Goal: Task Accomplishment & Management: Complete application form

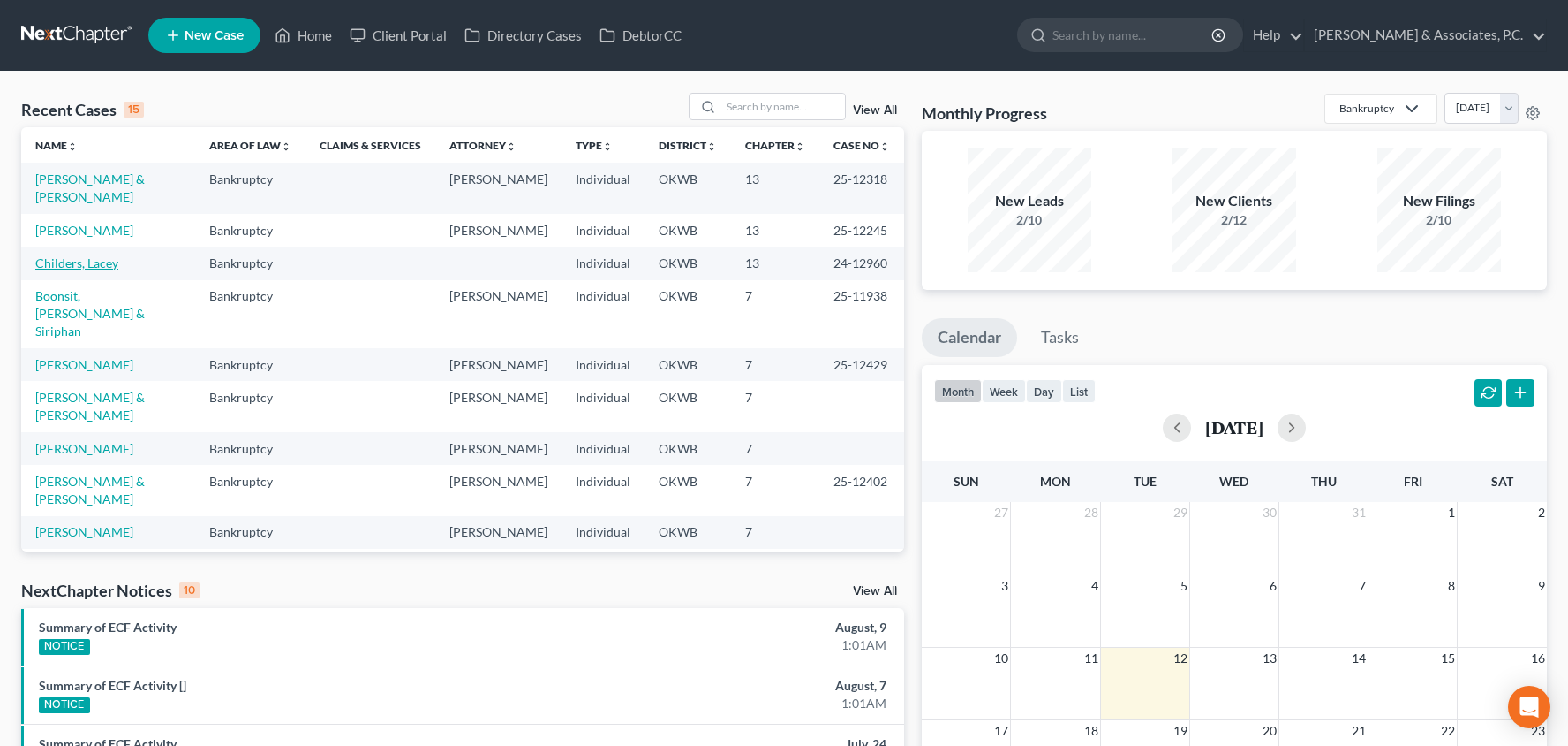
click at [100, 255] on link "Childers, Lacey" at bounding box center [77, 263] width 83 height 15
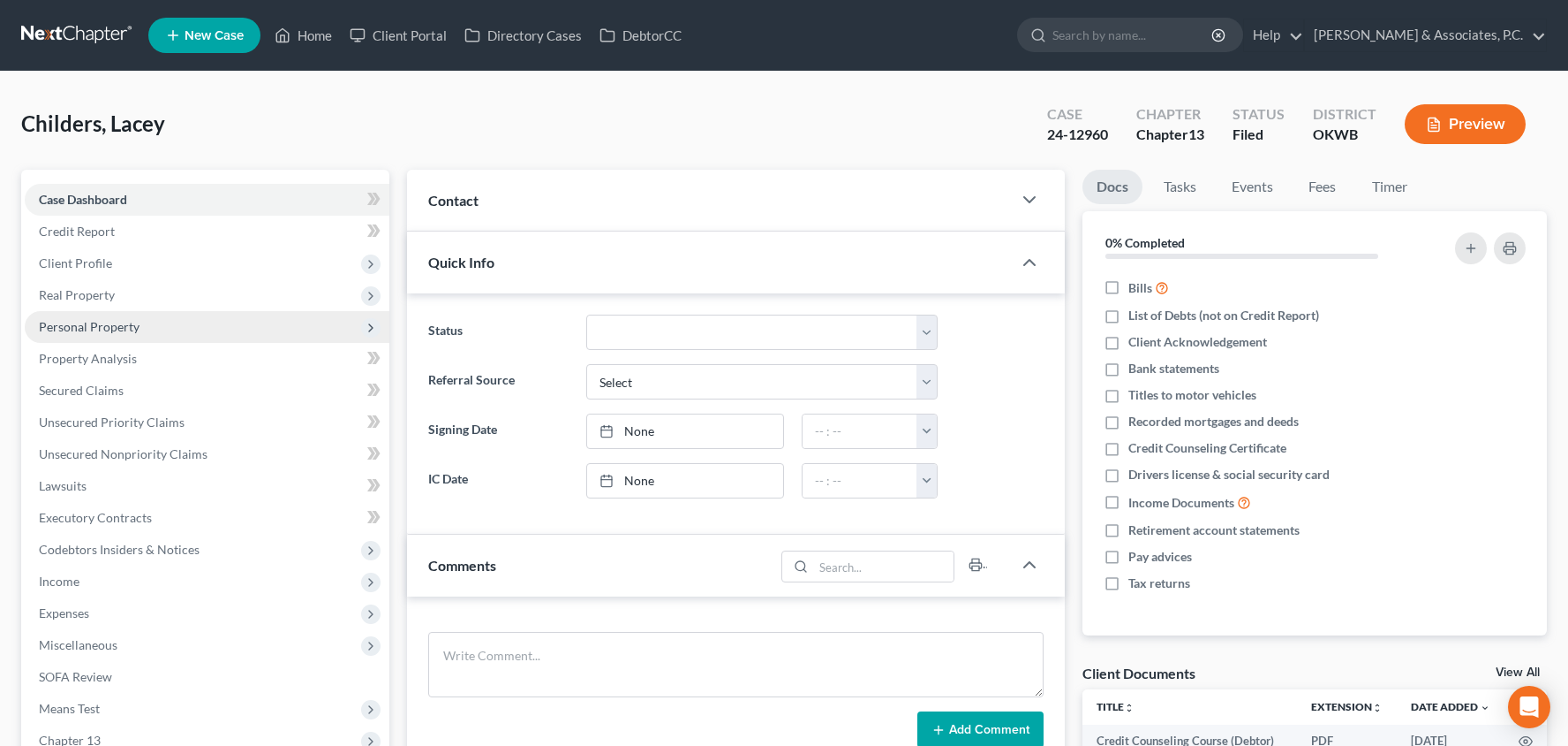
click at [188, 314] on span "Personal Property" at bounding box center [207, 327] width 365 height 32
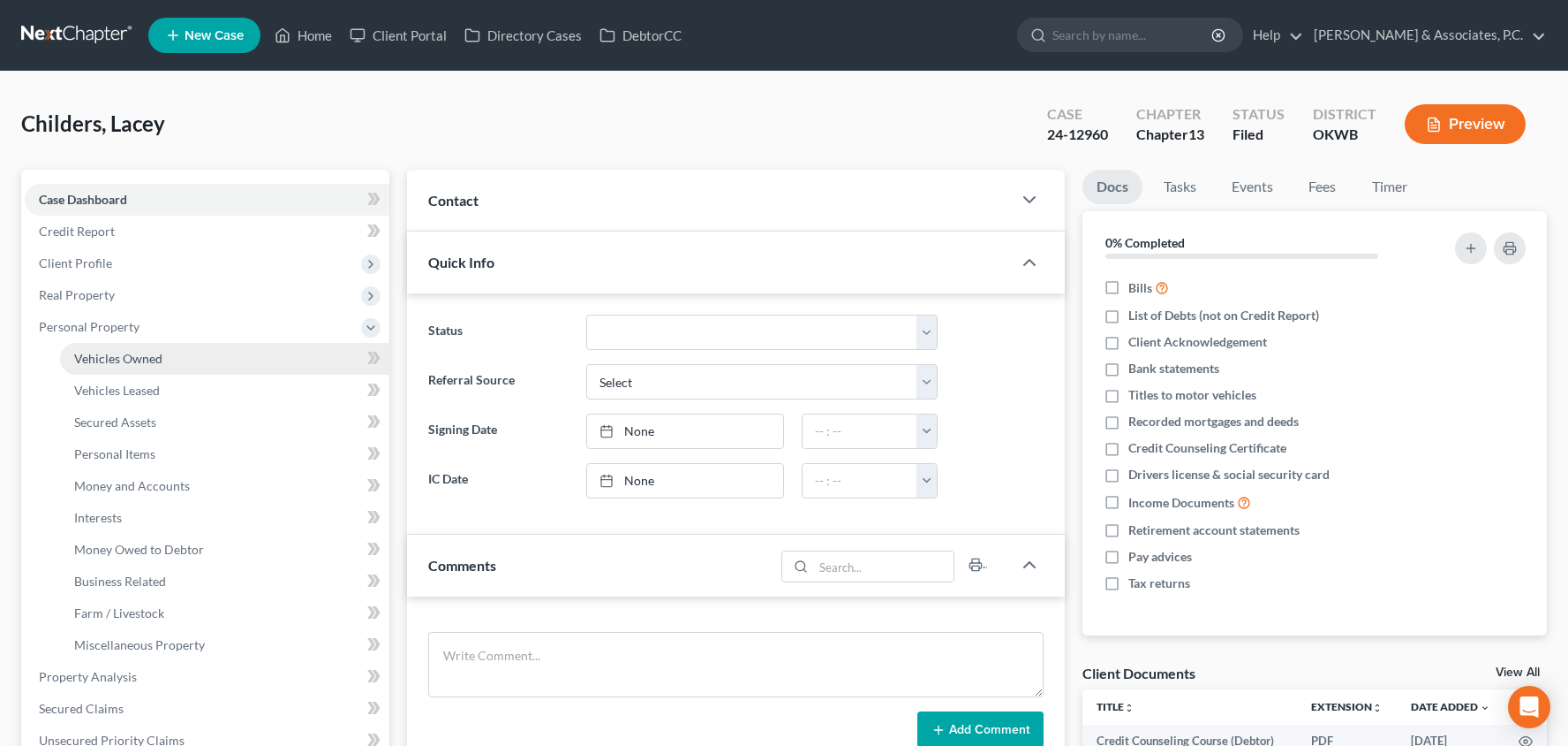
click at [204, 368] on link "Vehicles Owned" at bounding box center [225, 359] width 330 height 32
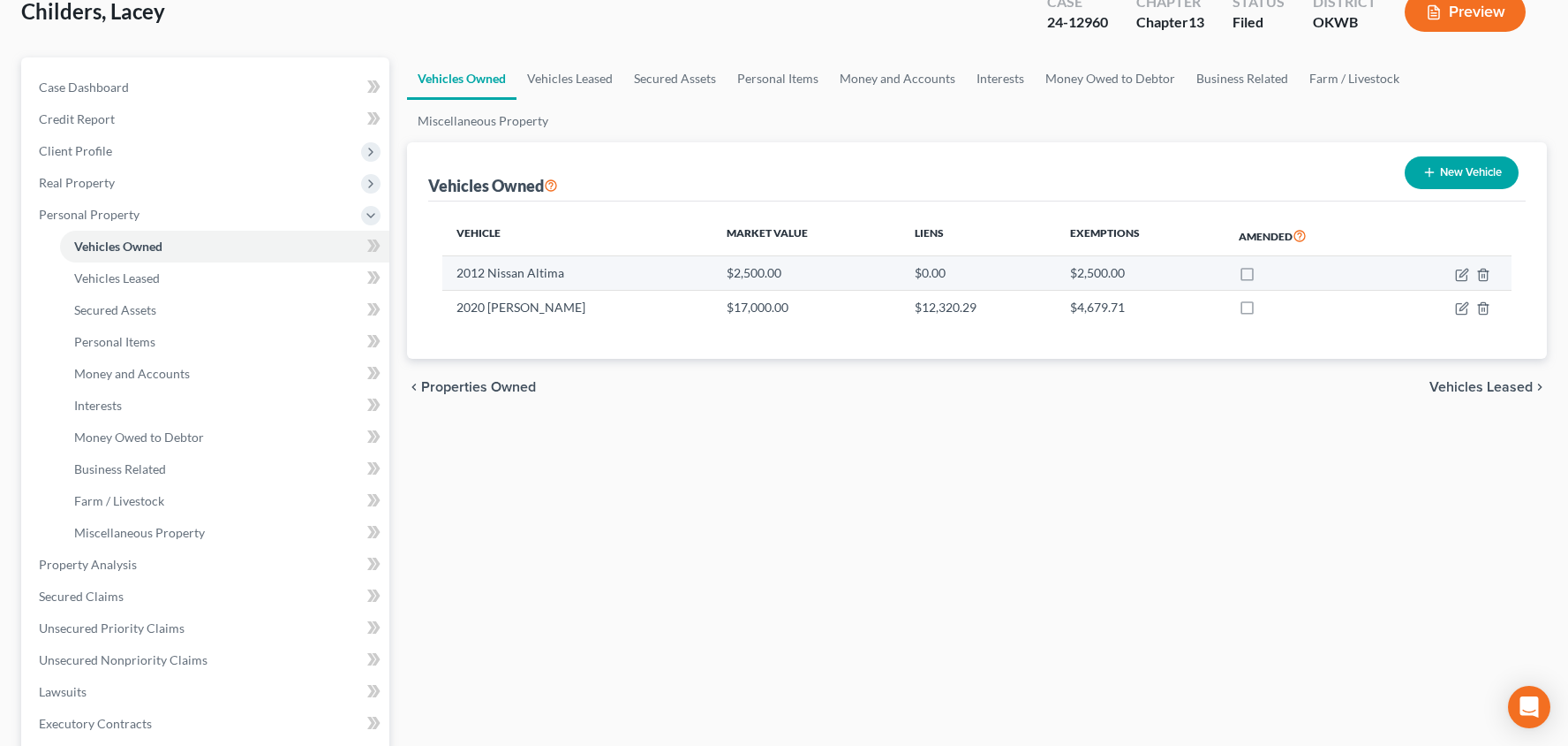
scroll to position [127, 0]
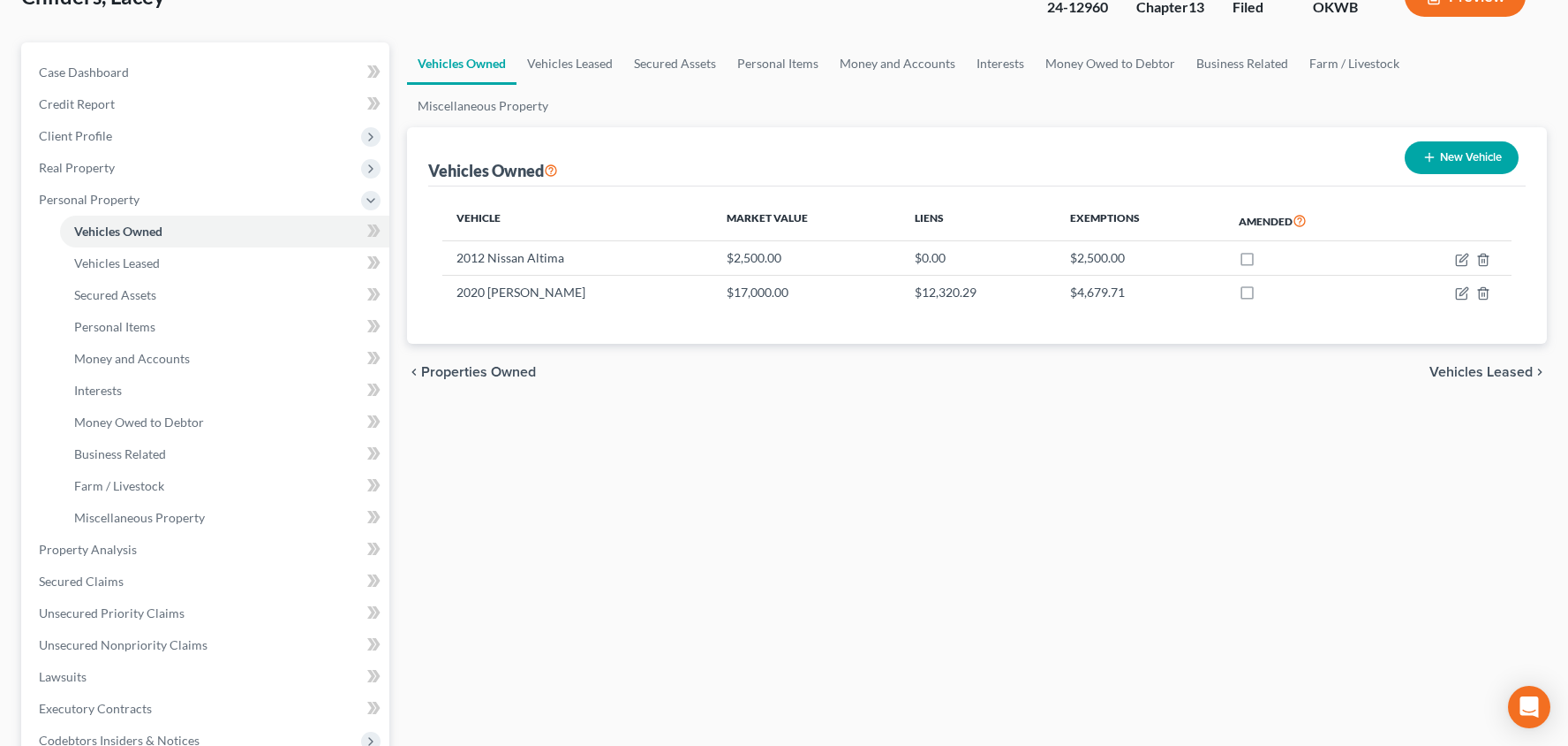
click at [1455, 162] on button "New Vehicle" at bounding box center [1462, 157] width 114 height 32
select select "0"
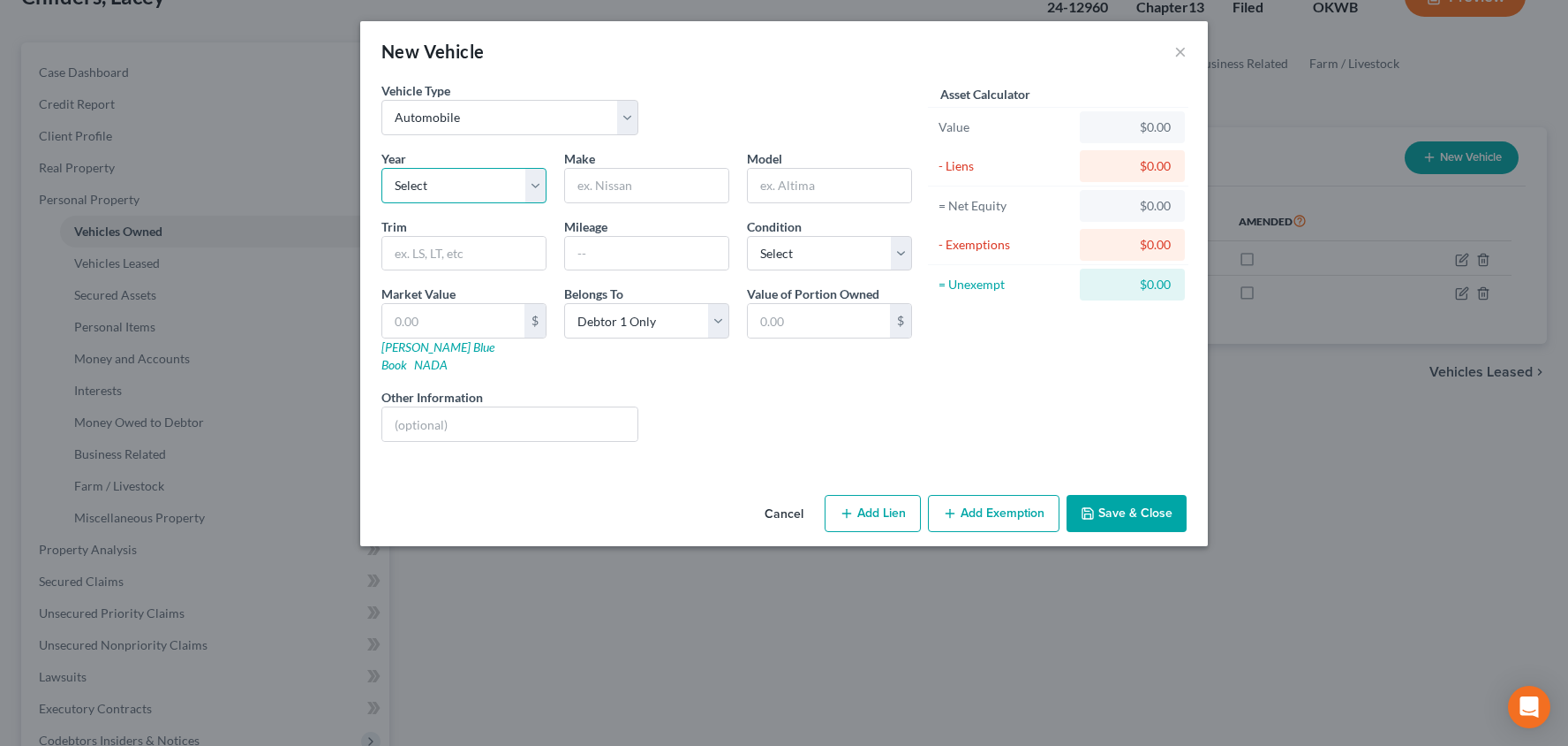
select select "10"
click at [631, 189] on input "text" at bounding box center [646, 185] width 163 height 33
type input "Nissan"
type input "Murano"
select select "2"
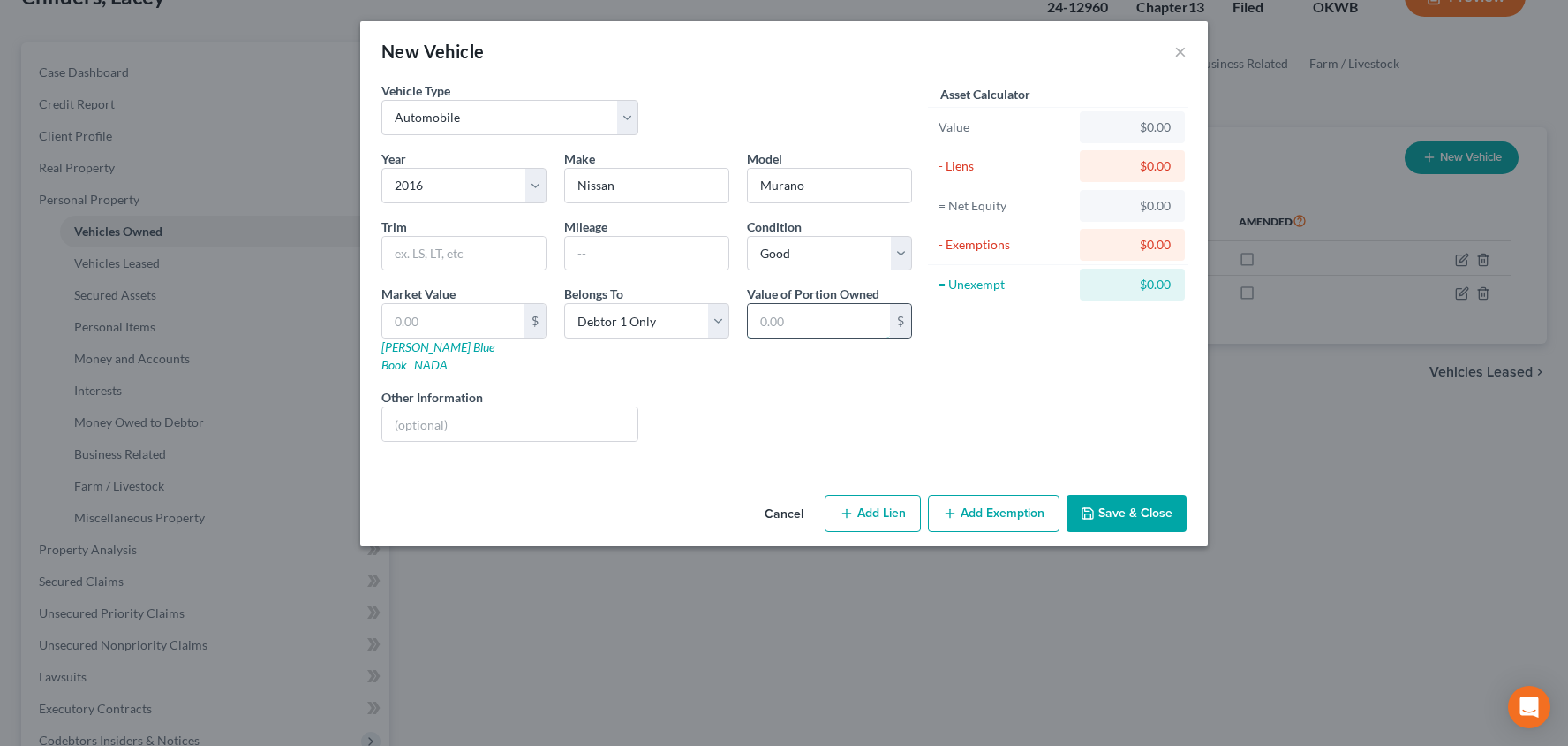
click at [837, 323] on input "text" at bounding box center [819, 320] width 142 height 33
click at [874, 496] on button "Add Lien" at bounding box center [873, 513] width 97 height 37
select select "0"
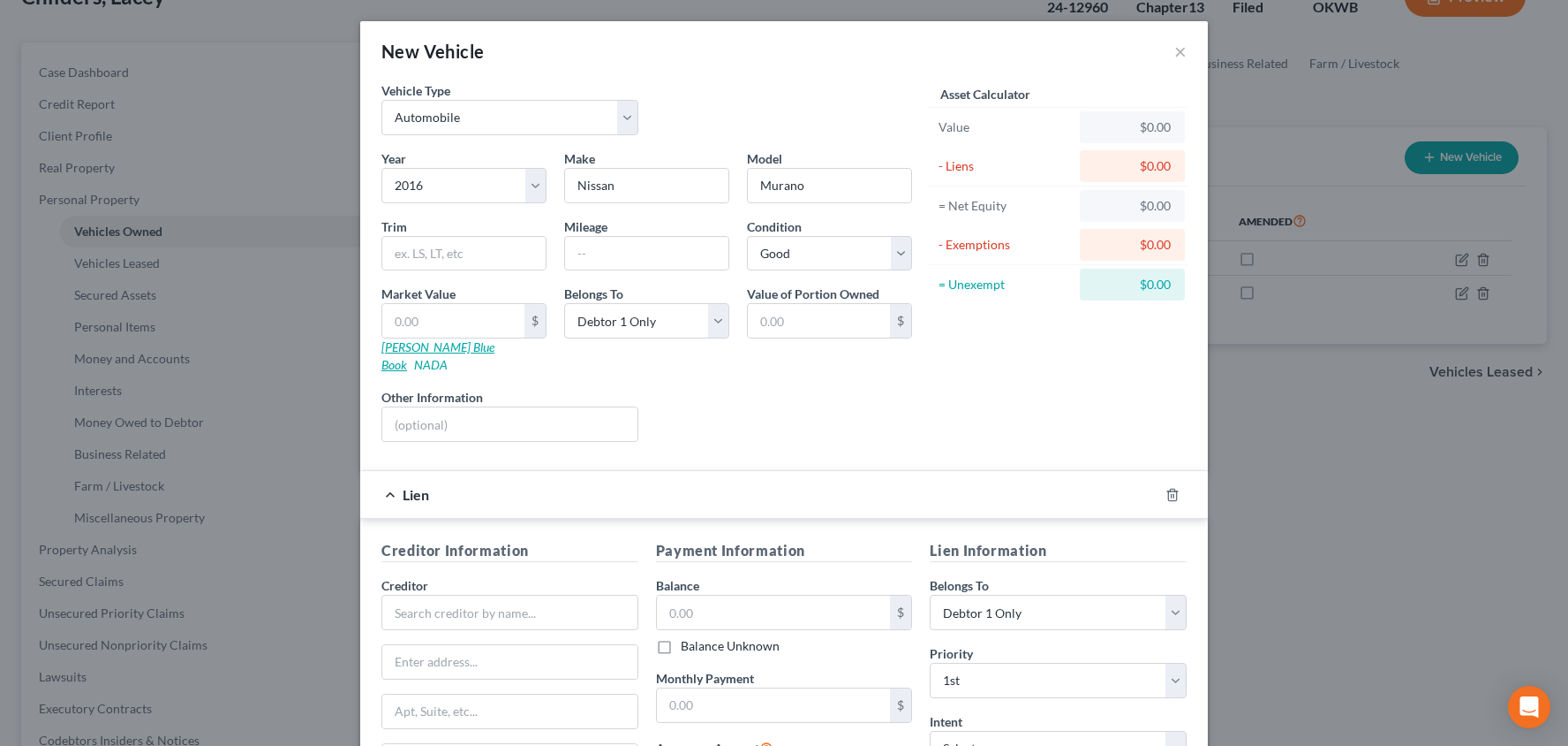
click at [427, 346] on link "Kelly Blue Book" at bounding box center [438, 355] width 113 height 32
click at [786, 310] on input "text" at bounding box center [819, 320] width 142 height 33
click at [459, 328] on input "text" at bounding box center [454, 320] width 142 height 33
type input "1"
type input "1.00"
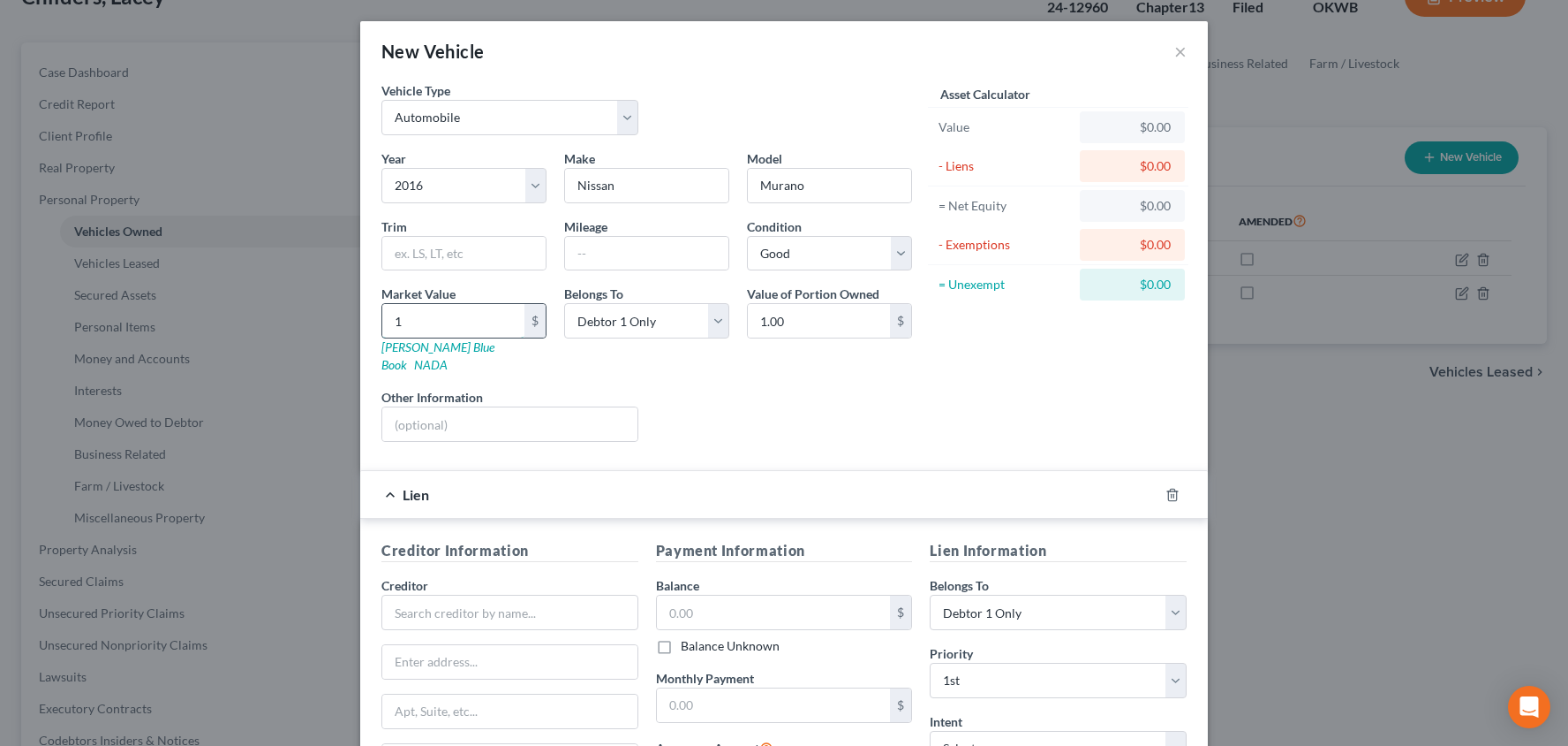
type input "10"
type input "10.00"
type input "100"
type input "100.00"
type input "1000"
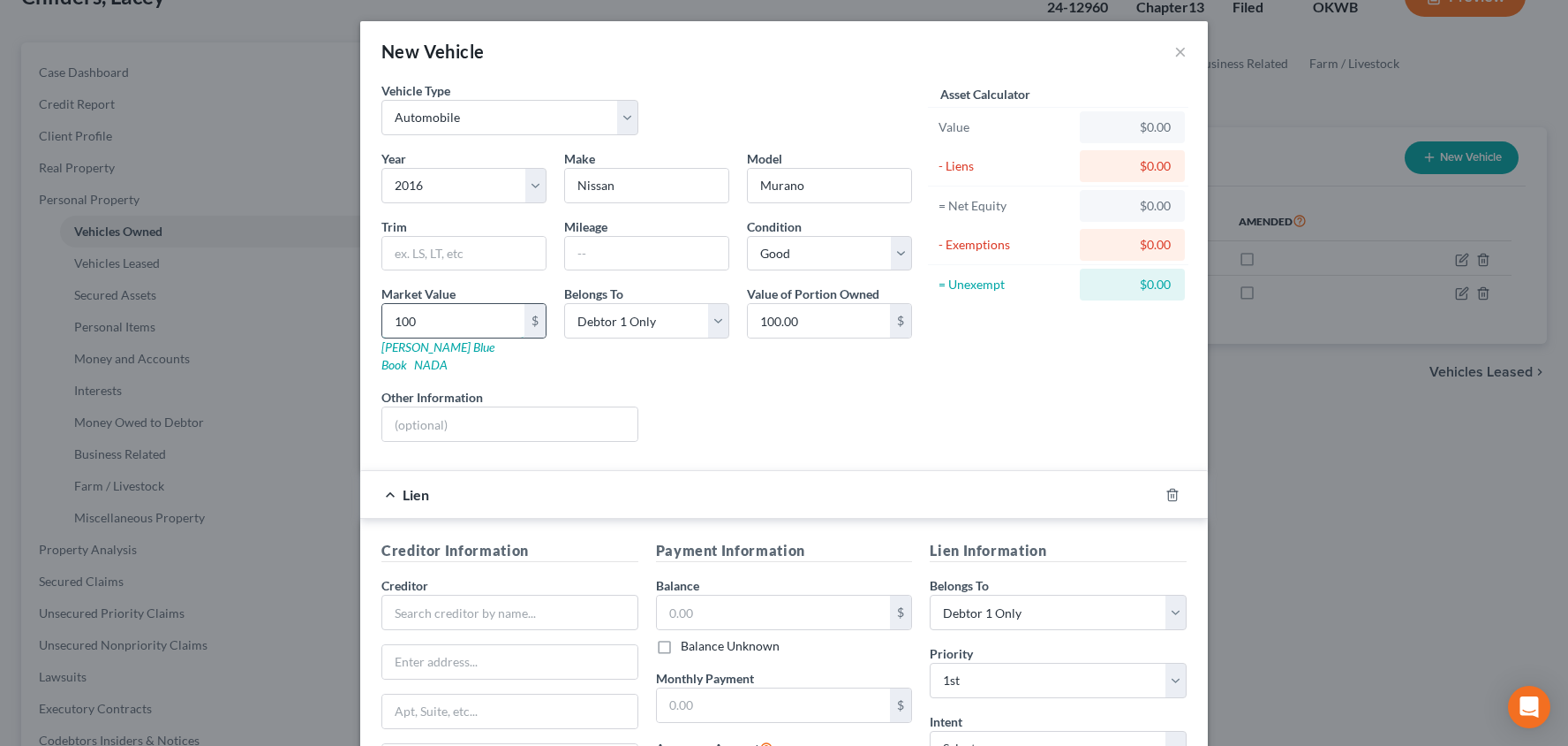
type input "1,000.00"
type input "1,0000"
type input "10,000.00"
type input "10,000"
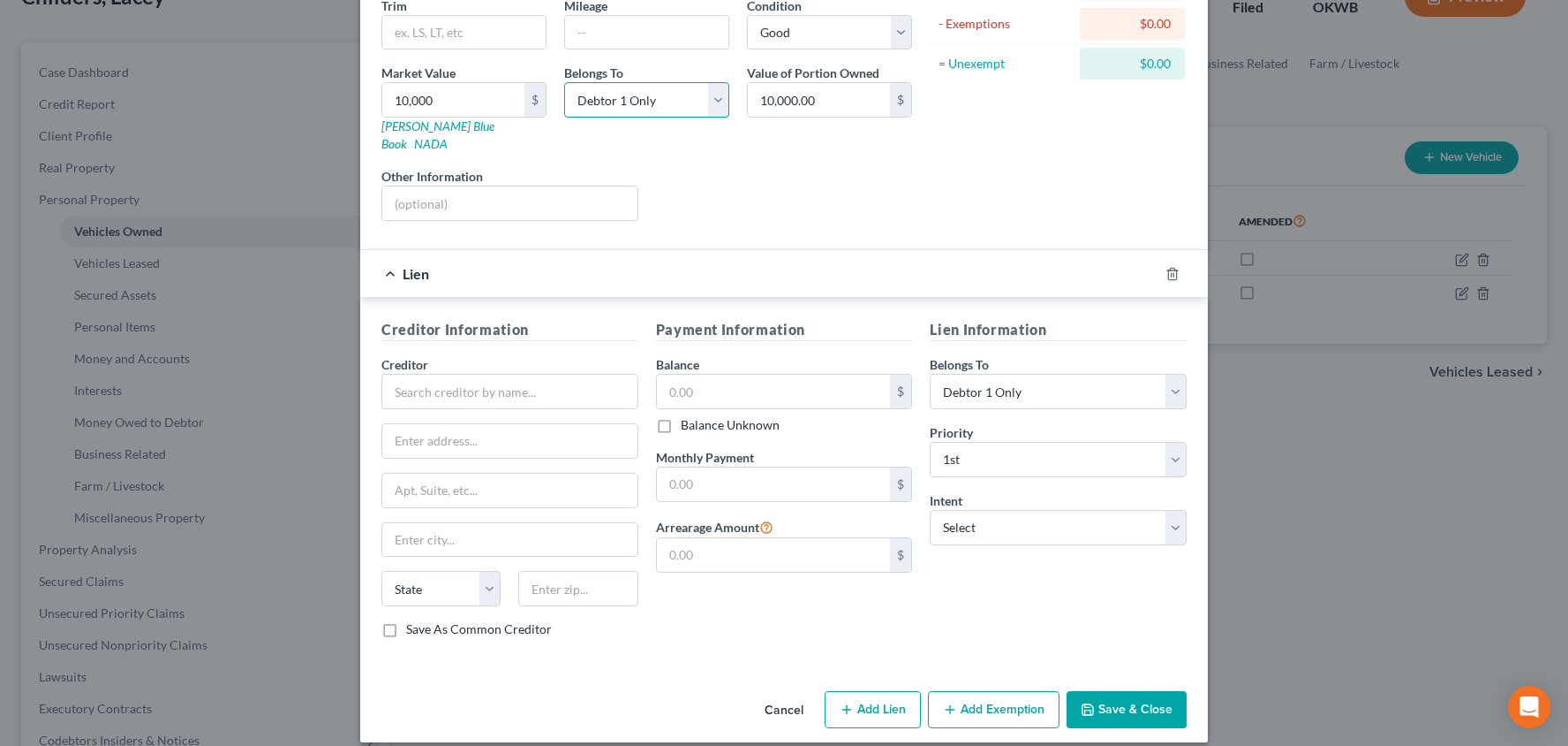
scroll to position [220, 0]
click at [712, 381] on input "text" at bounding box center [773, 391] width 234 height 33
type input "11,000"
click at [477, 374] on input "text" at bounding box center [510, 391] width 257 height 35
click at [1137, 694] on button "Save & Close" at bounding box center [1126, 710] width 120 height 37
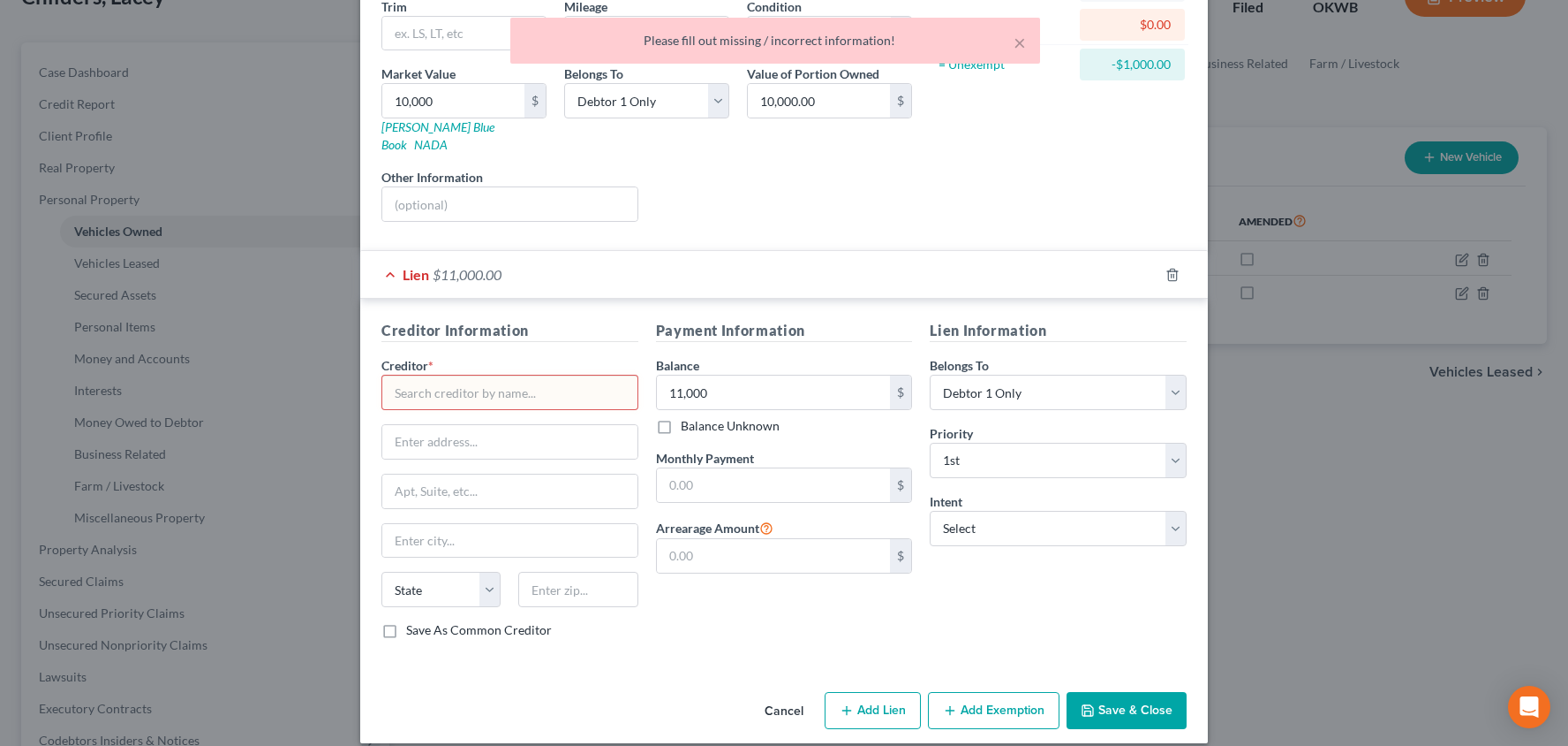
click at [509, 374] on input "text" at bounding box center [510, 391] width 257 height 35
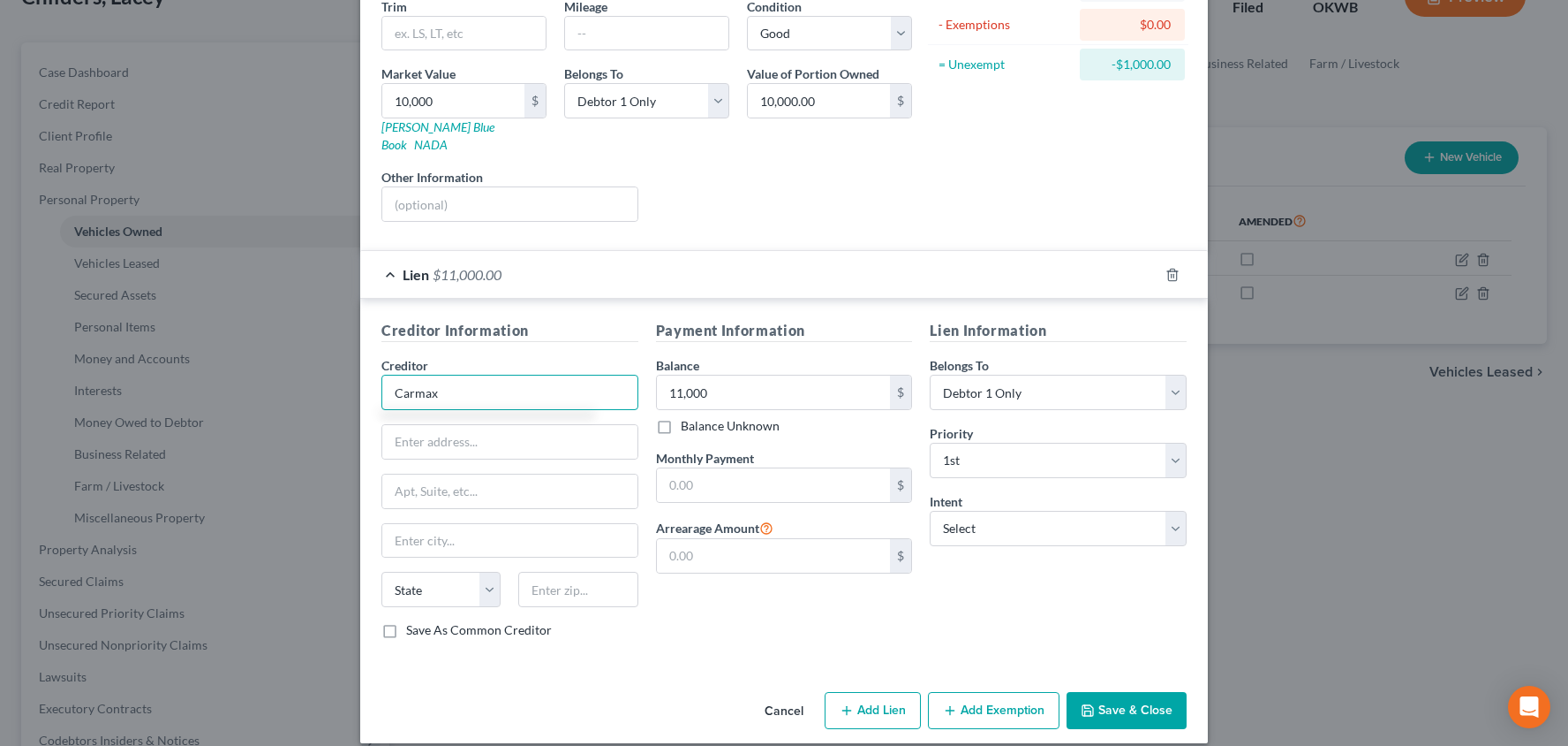
type input "Carmax"
click at [828, 473] on input "text" at bounding box center [773, 484] width 234 height 33
type input "500"
click at [1119, 692] on button "Save & Close" at bounding box center [1126, 710] width 120 height 37
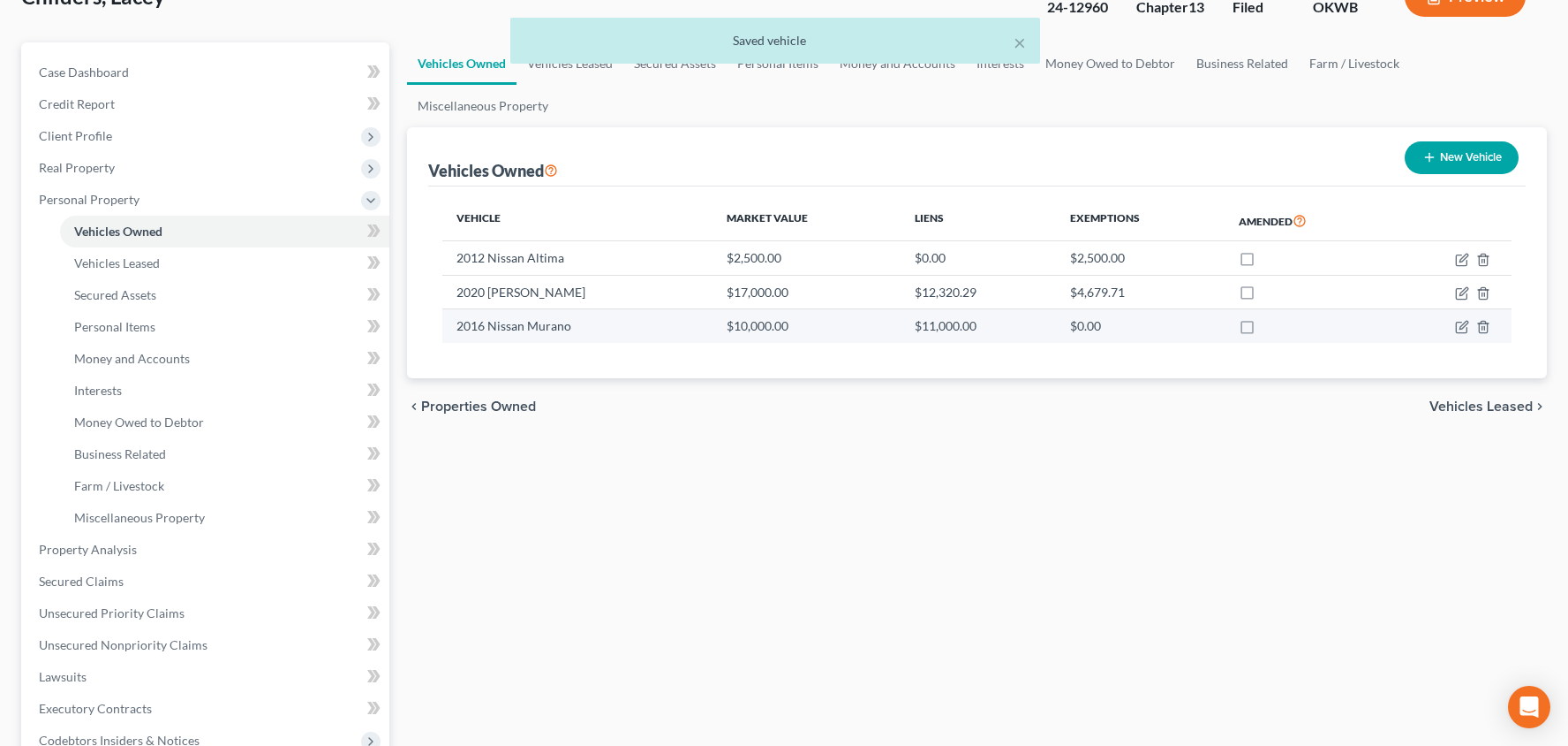
click at [1264, 331] on label at bounding box center [1264, 331] width 0 height 0
click at [1271, 329] on input "checkbox" at bounding box center [1276, 323] width 11 height 11
checkbox input "true"
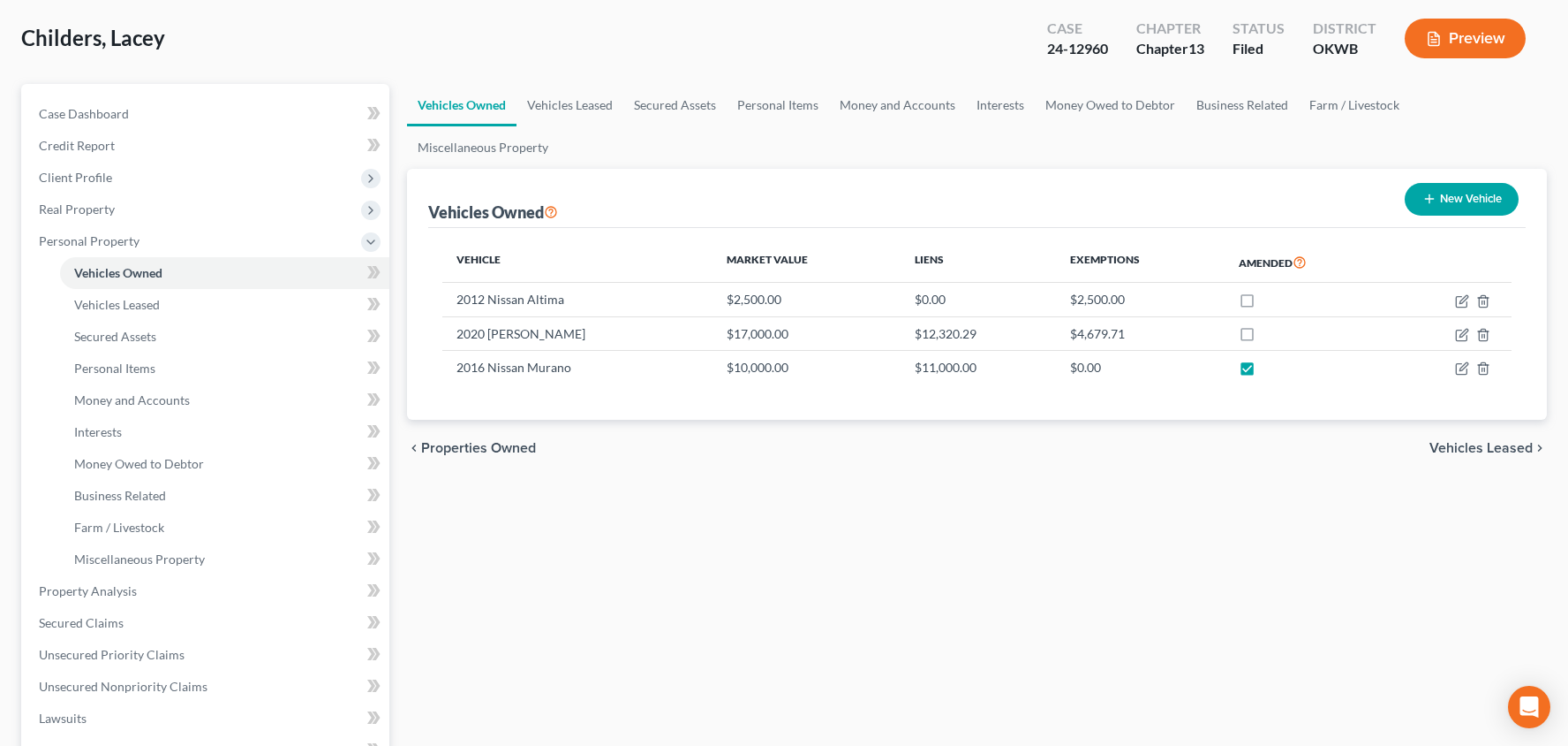
scroll to position [64, 0]
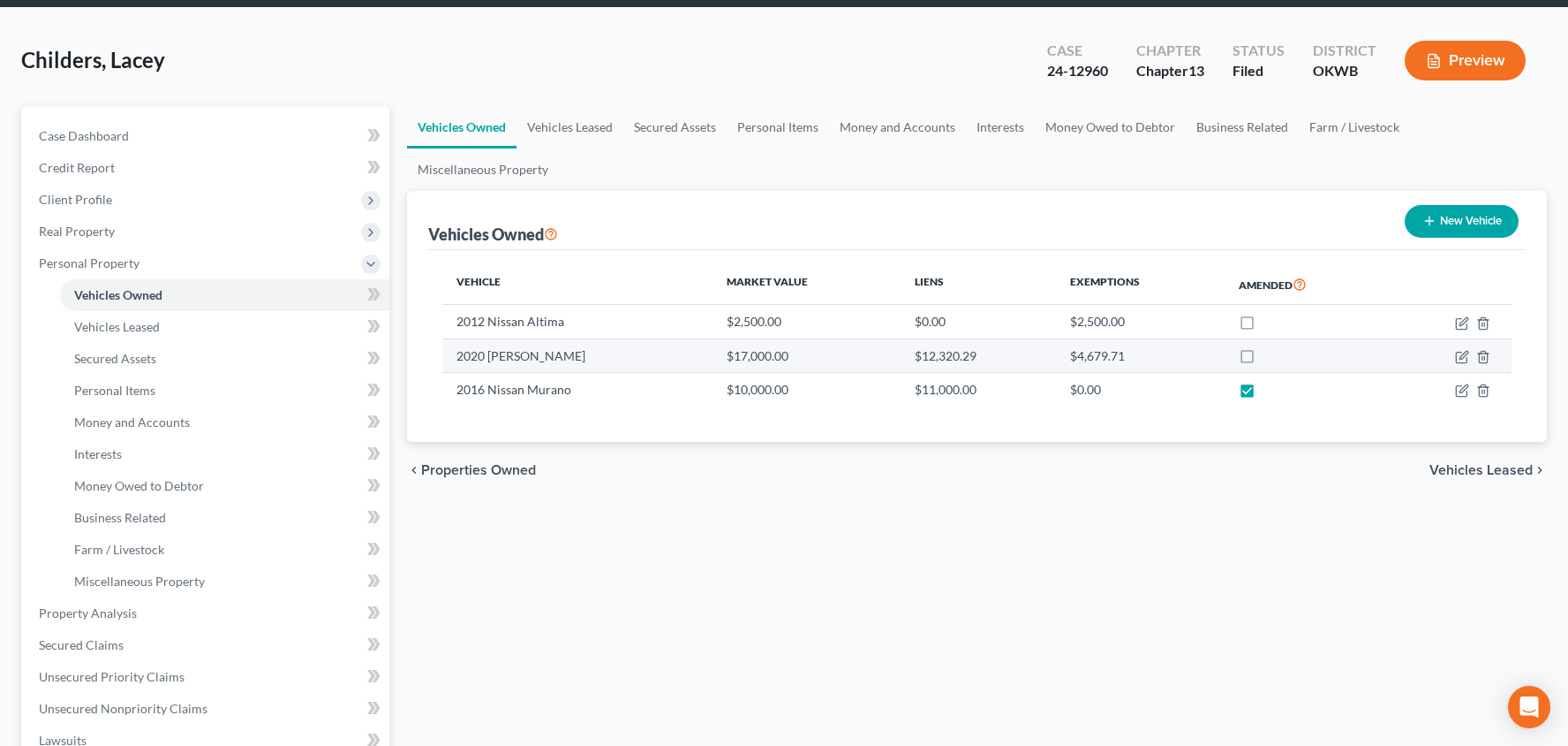
click at [1264, 360] on label at bounding box center [1264, 360] width 0 height 0
click at [1271, 358] on input "checkbox" at bounding box center [1276, 353] width 11 height 11
checkbox input "true"
click at [1453, 354] on td at bounding box center [1451, 355] width 122 height 33
click at [1459, 355] on icon "button" at bounding box center [1462, 356] width 14 height 14
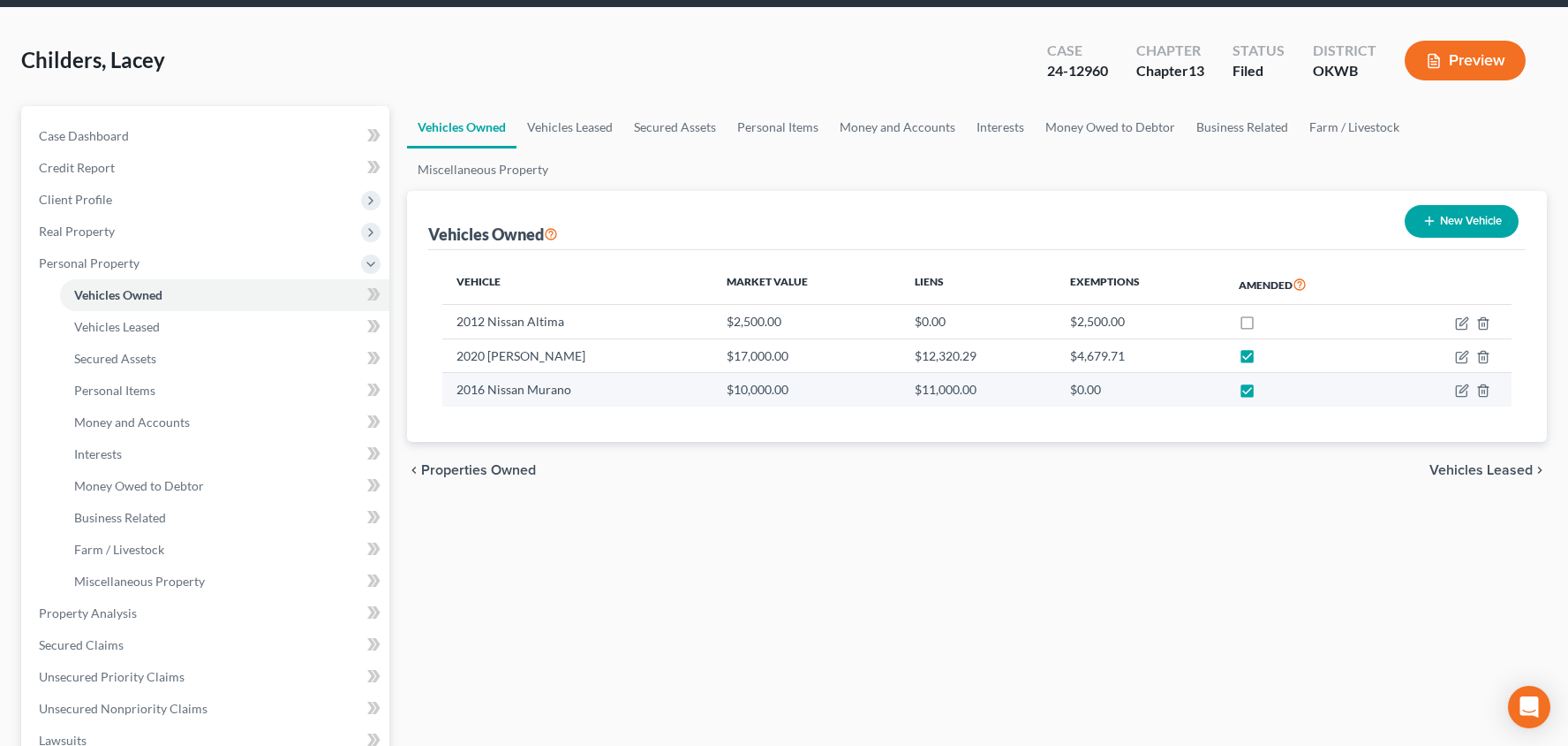
select select "0"
select select "6"
select select "2"
select select "0"
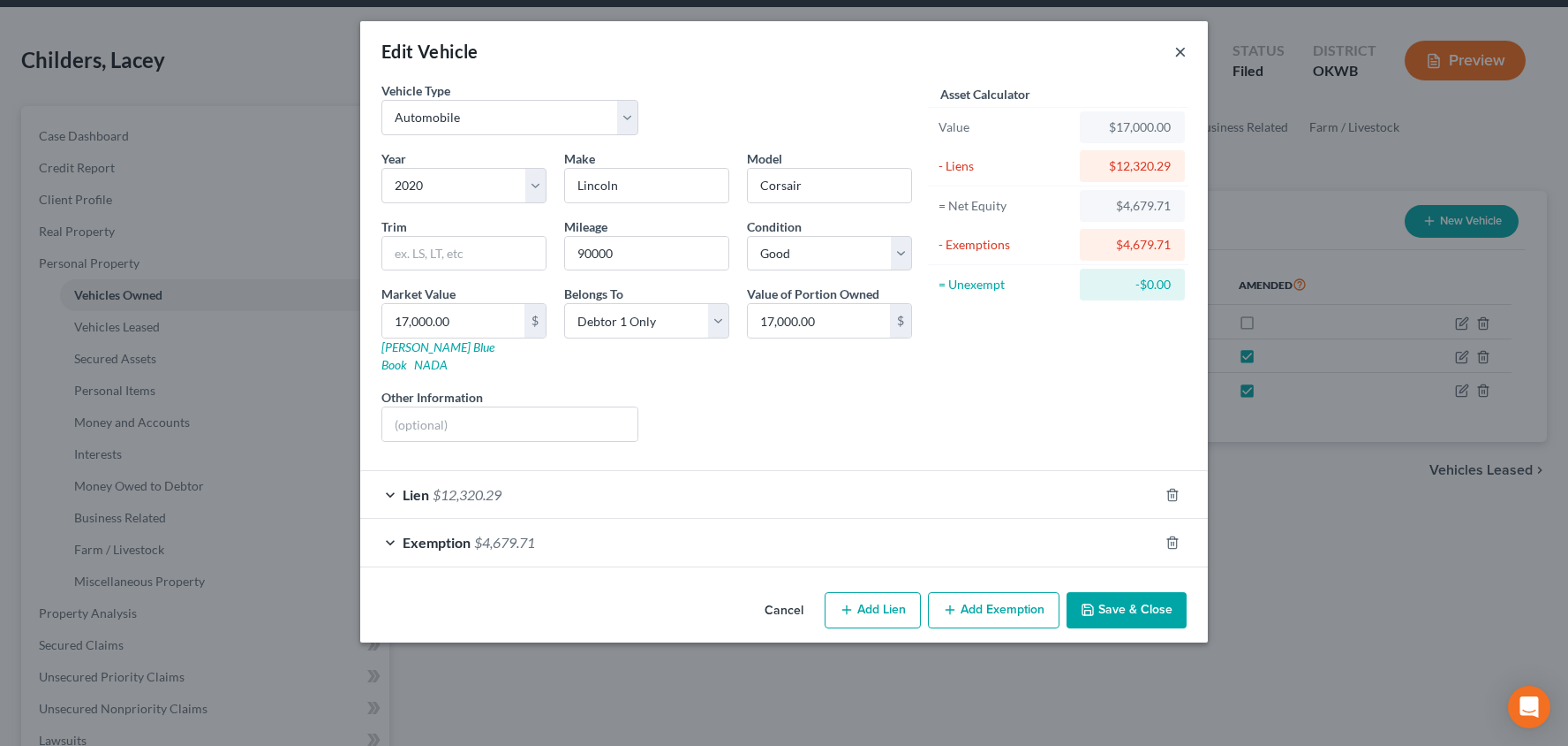
click at [1180, 45] on button "×" at bounding box center [1180, 51] width 12 height 21
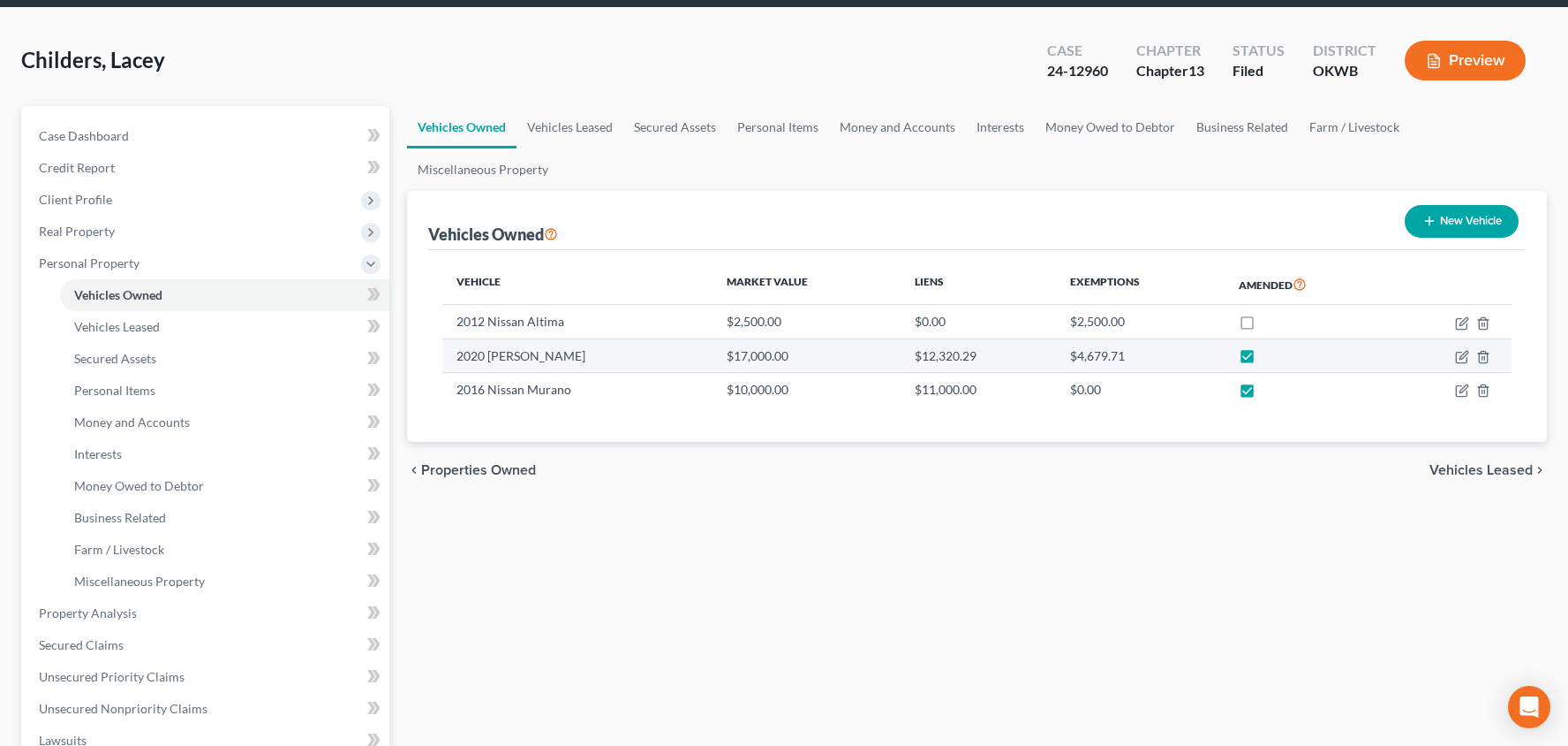
click at [1264, 360] on label at bounding box center [1264, 360] width 0 height 0
click at [1271, 355] on input "checkbox" at bounding box center [1276, 353] width 11 height 11
checkbox input "false"
click at [1264, 394] on label at bounding box center [1264, 394] width 0 height 0
click at [1271, 391] on input "checkbox" at bounding box center [1276, 387] width 11 height 11
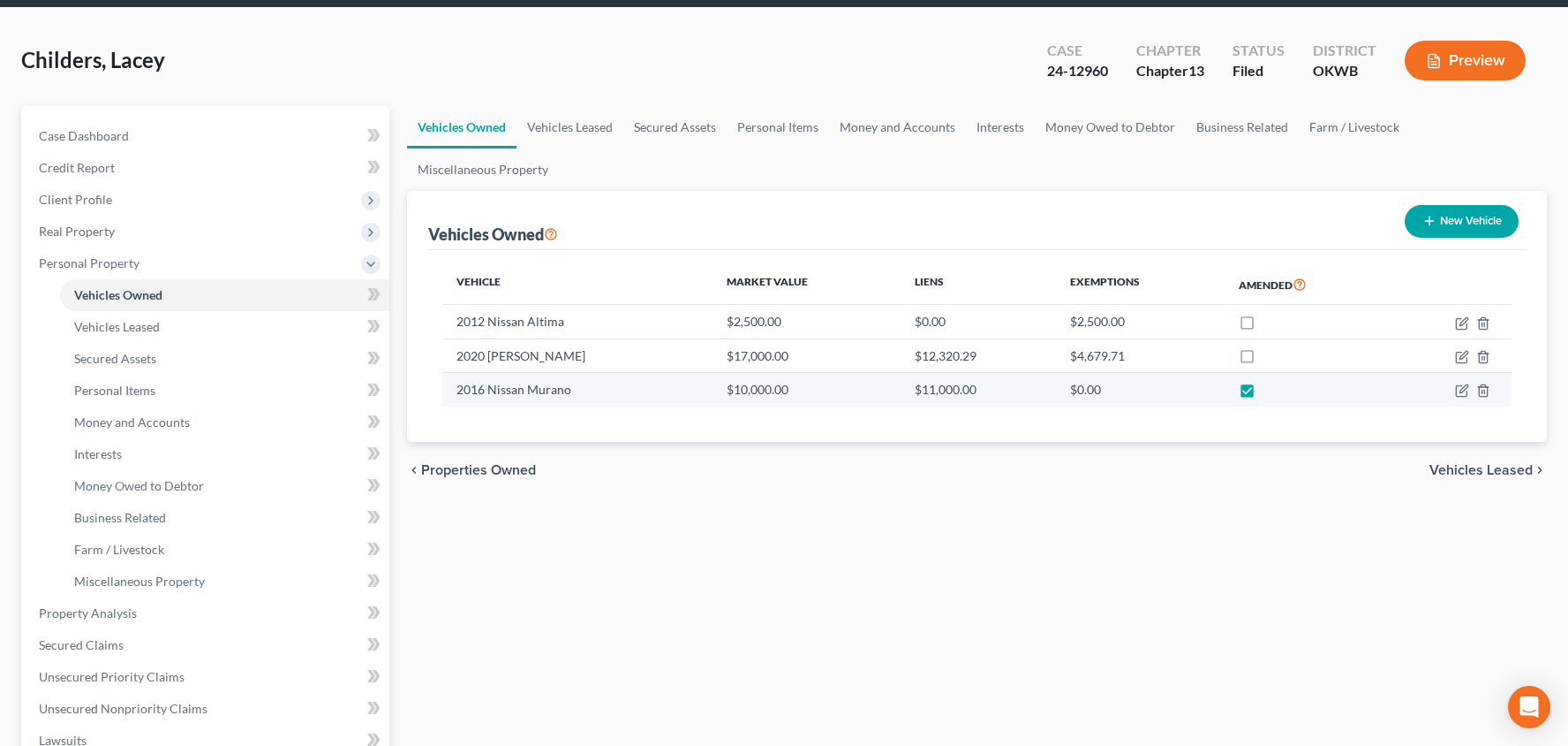
checkbox input "false"
click at [1482, 356] on icon "button" at bounding box center [1483, 356] width 14 height 14
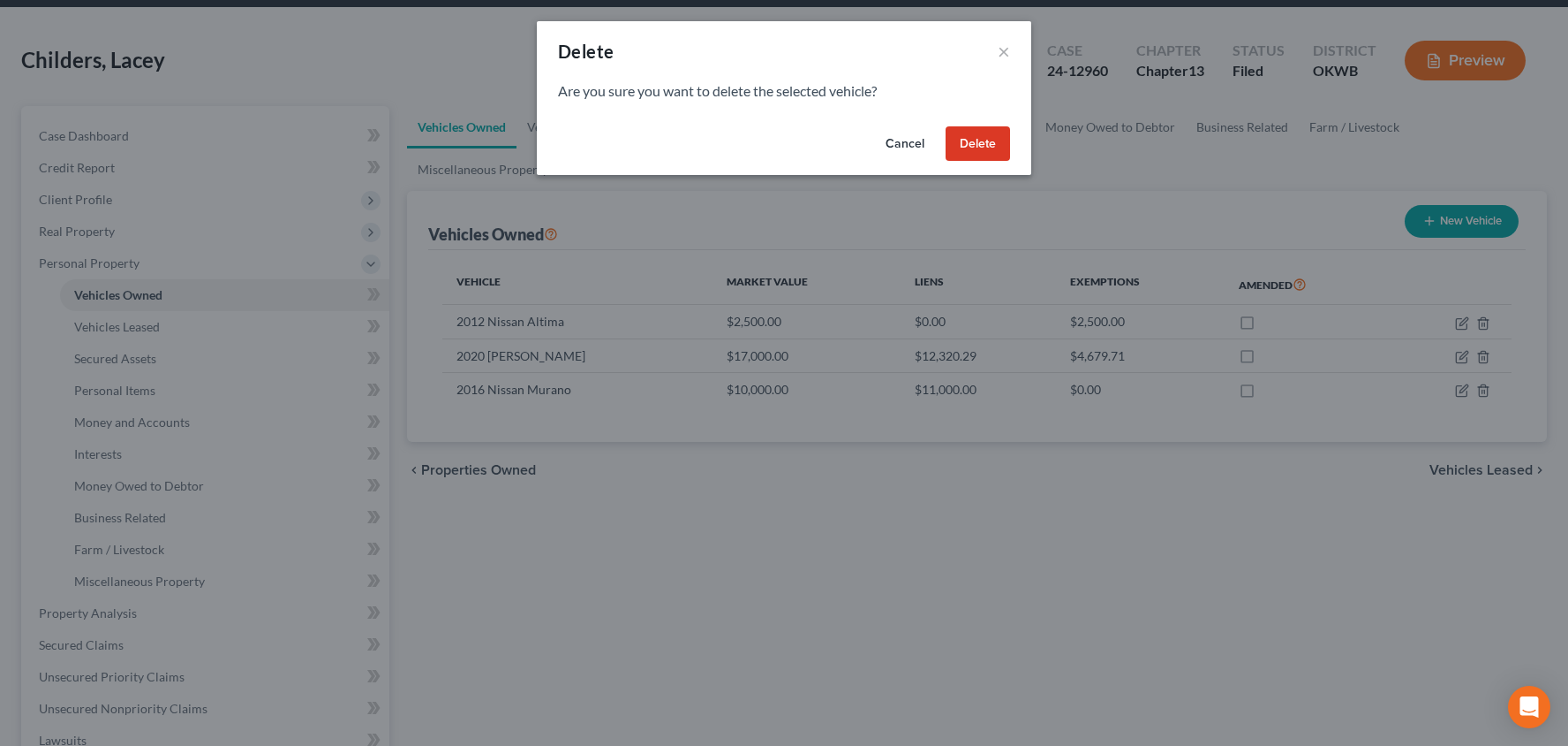
click at [979, 149] on button "Delete" at bounding box center [978, 143] width 64 height 35
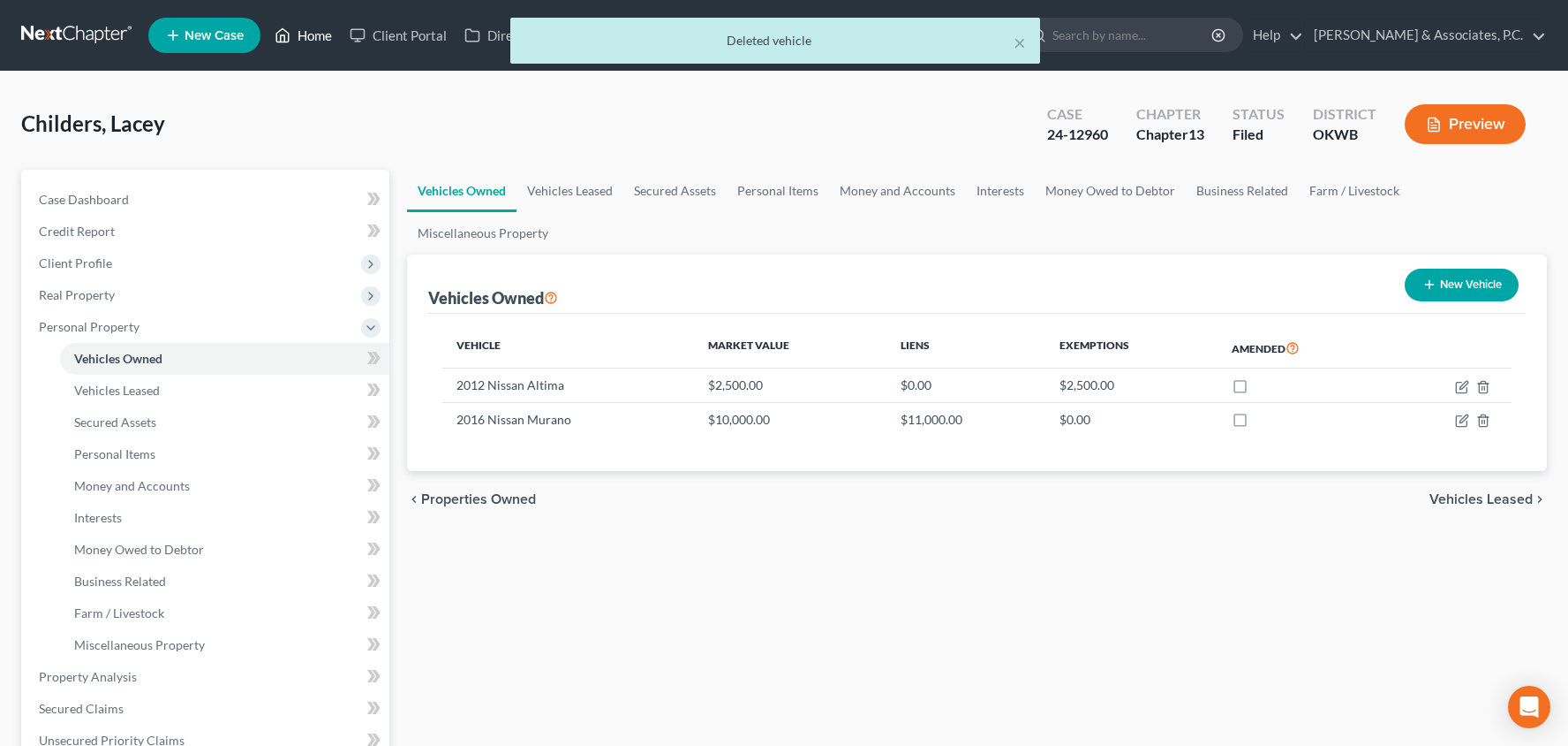
scroll to position [0, 0]
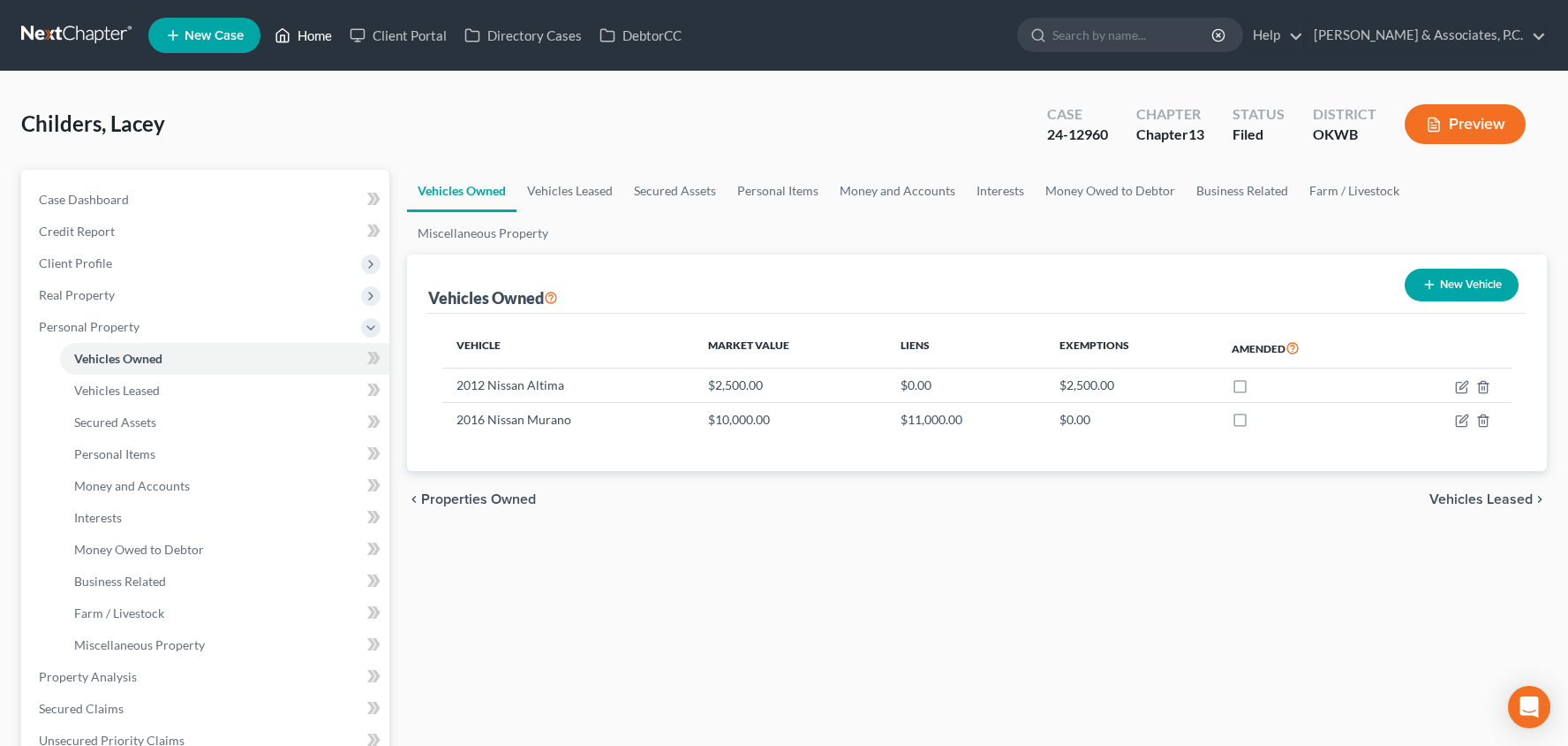
click at [314, 39] on link "Home" at bounding box center [303, 36] width 75 height 32
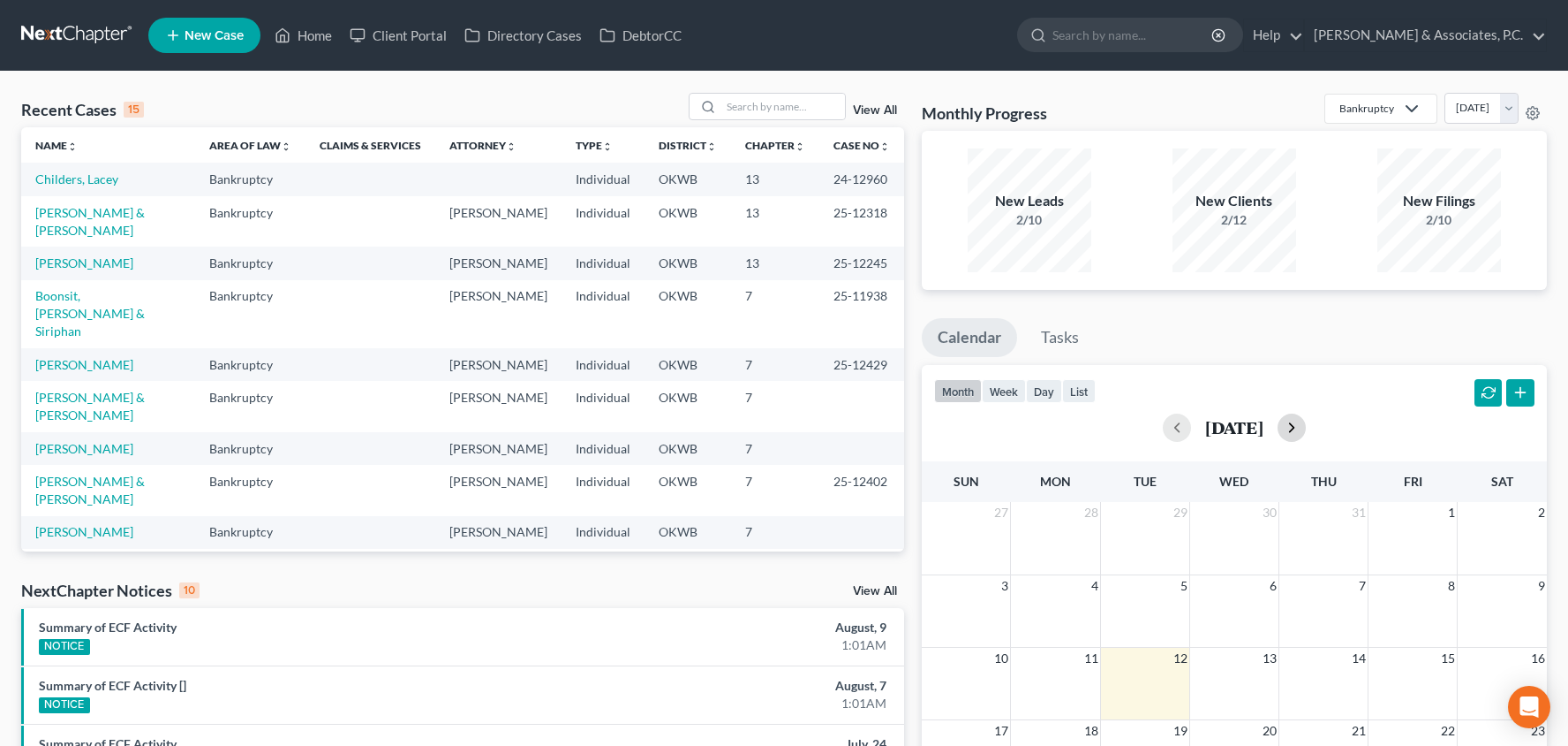
scroll to position [1, 0]
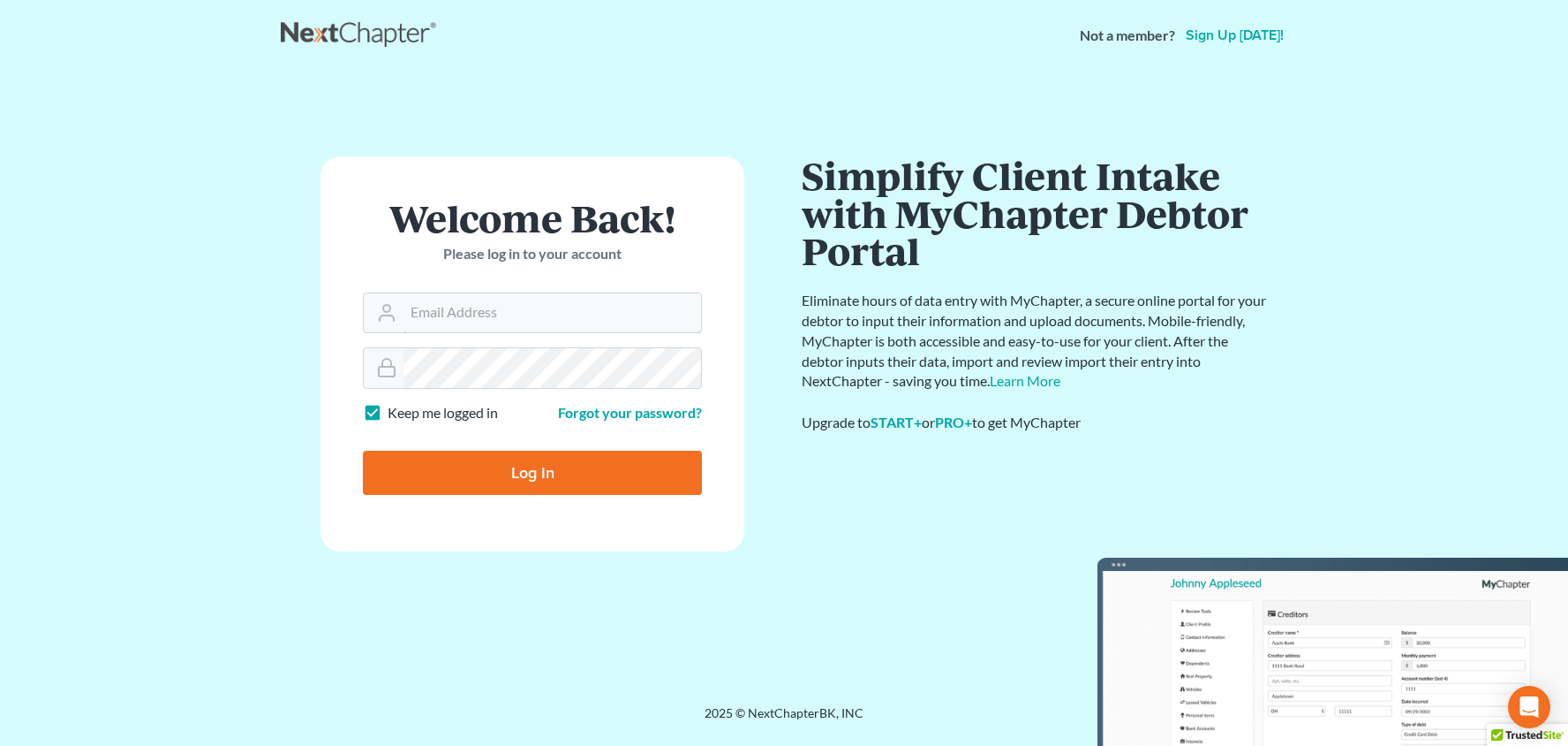
type input "[PERSON_NAME][EMAIL_ADDRESS][DOMAIN_NAME]"
click at [532, 471] on input "Log In" at bounding box center [532, 472] width 339 height 45
type input "Thinking..."
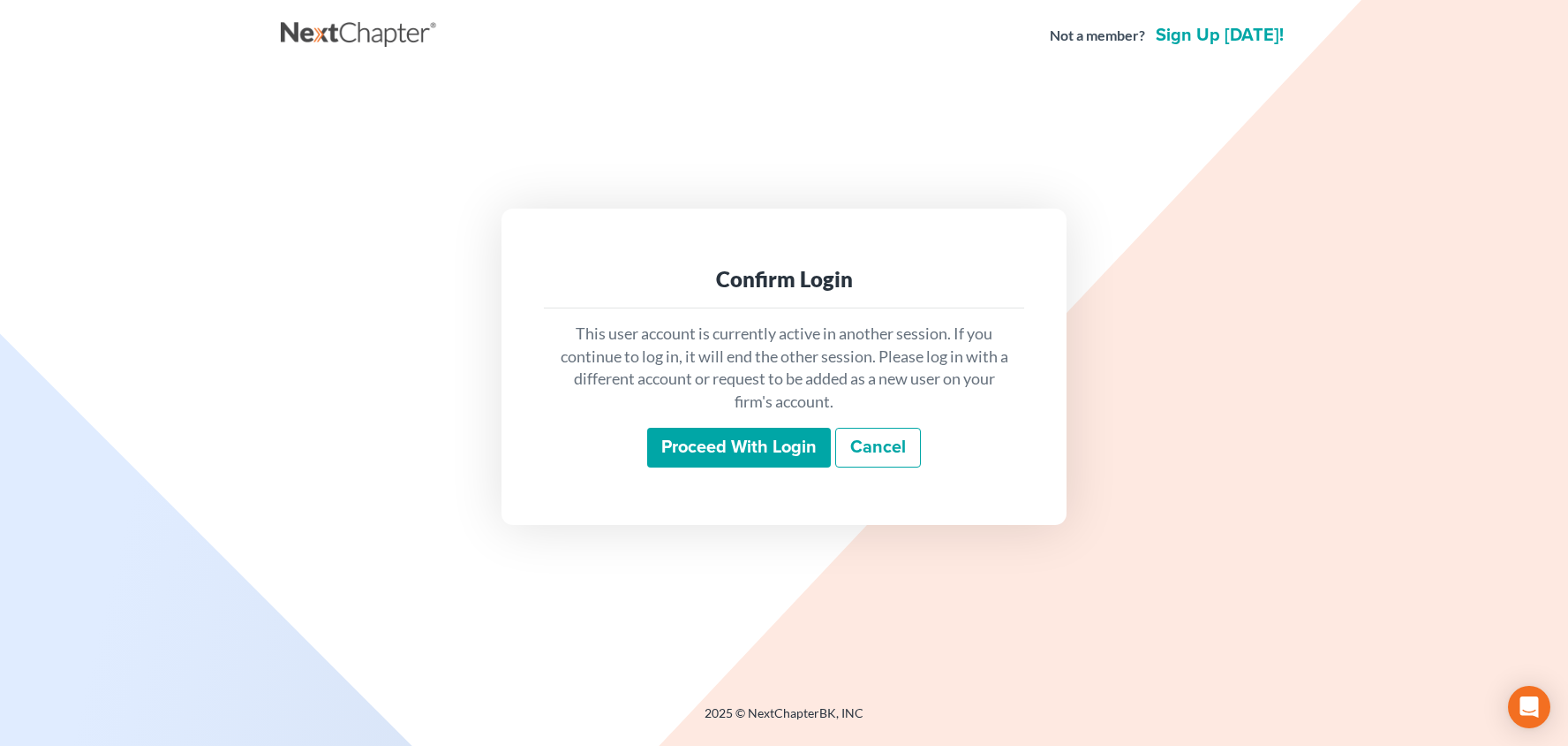
scroll to position [1, 0]
click at [731, 457] on input "Proceed with login" at bounding box center [739, 447] width 184 height 41
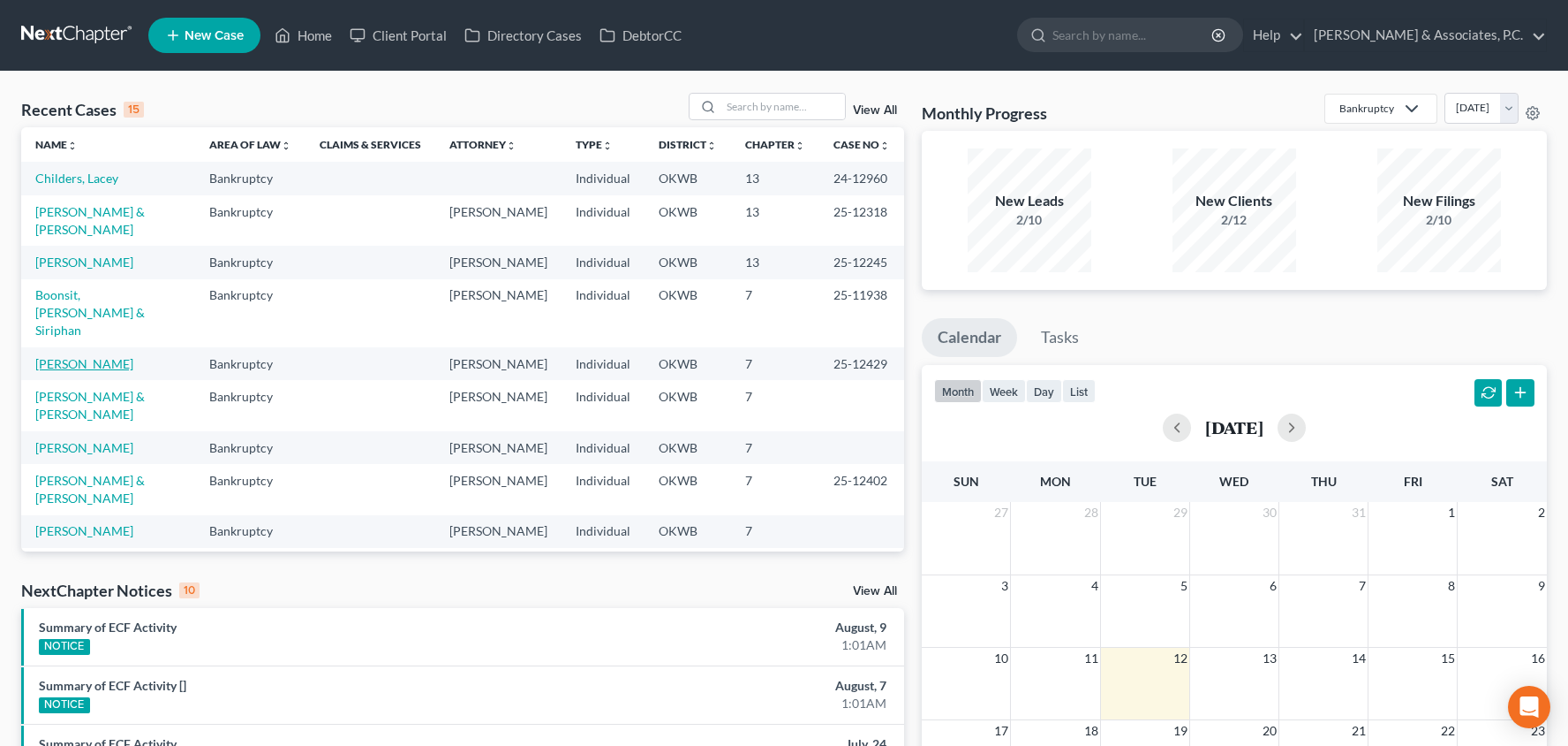
click at [76, 356] on link "[PERSON_NAME]" at bounding box center [83, 364] width 98 height 15
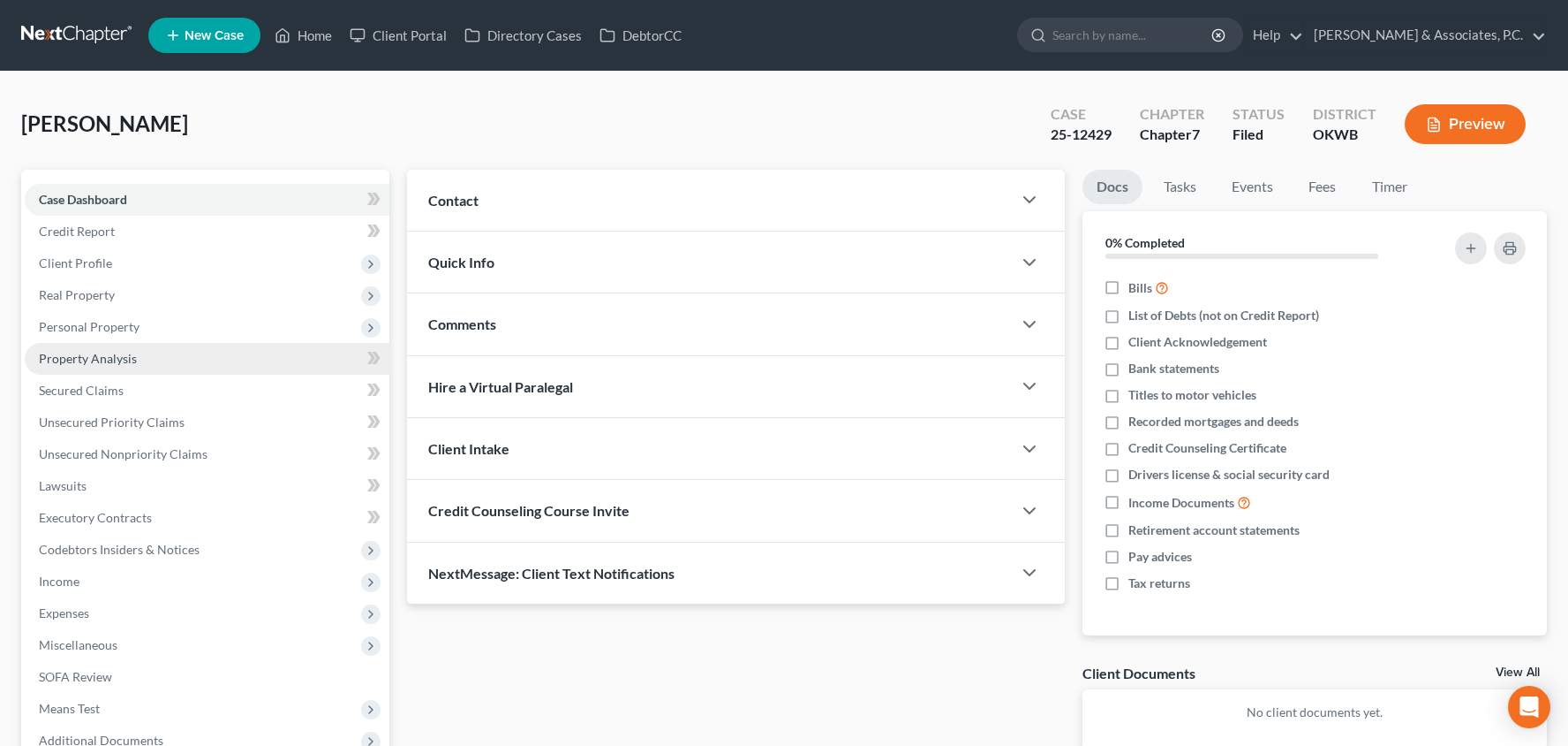
scroll to position [142, 0]
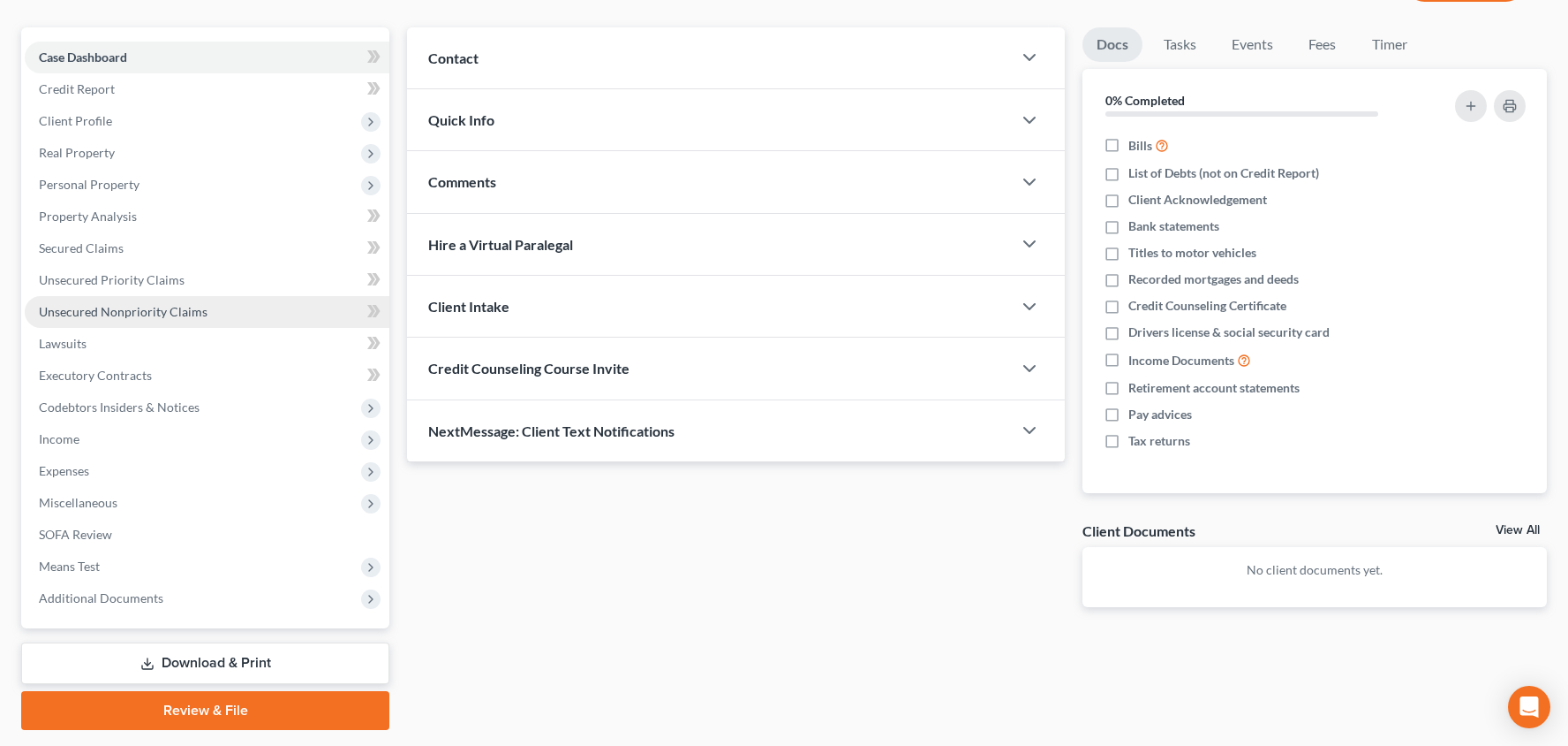
click at [164, 319] on link "Unsecured Nonpriority Claims" at bounding box center [207, 312] width 365 height 32
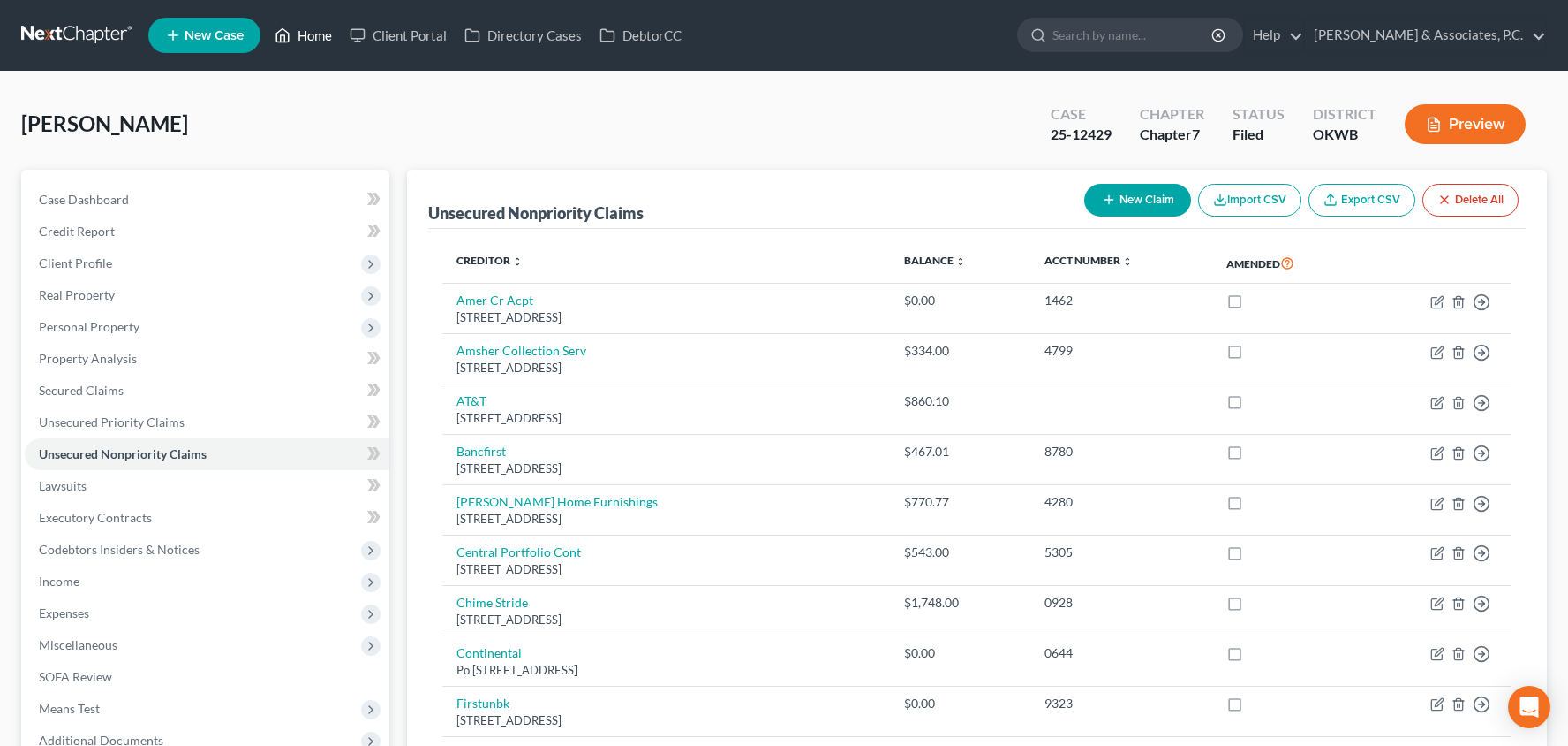
click at [308, 38] on link "Home" at bounding box center [303, 36] width 75 height 32
